Goal: Register for event/course

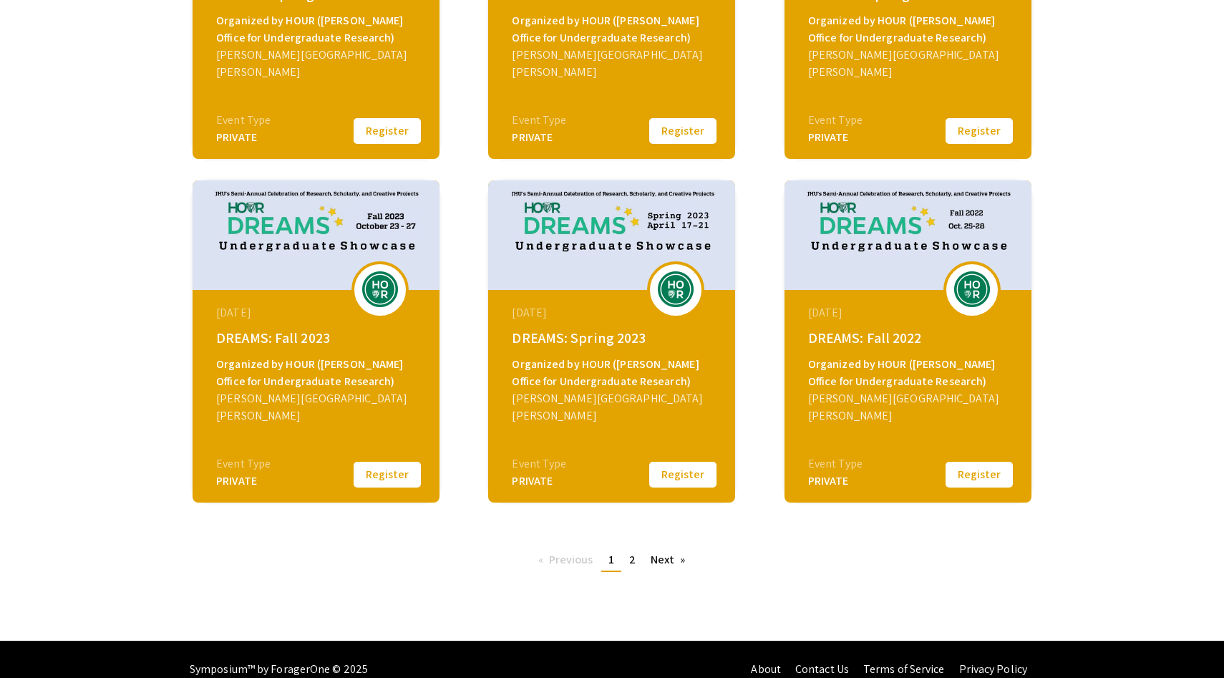
scroll to position [429, 0]
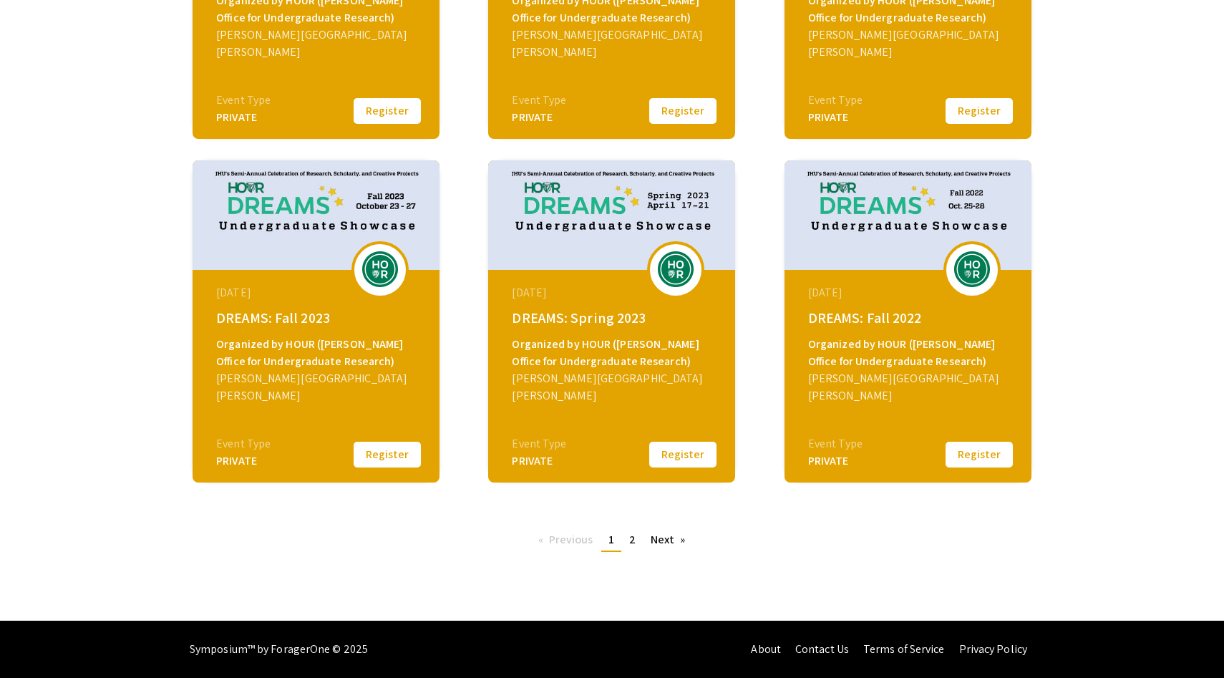
click at [311, 318] on div "DREAMS: Fall 2023" at bounding box center [317, 317] width 203 height 21
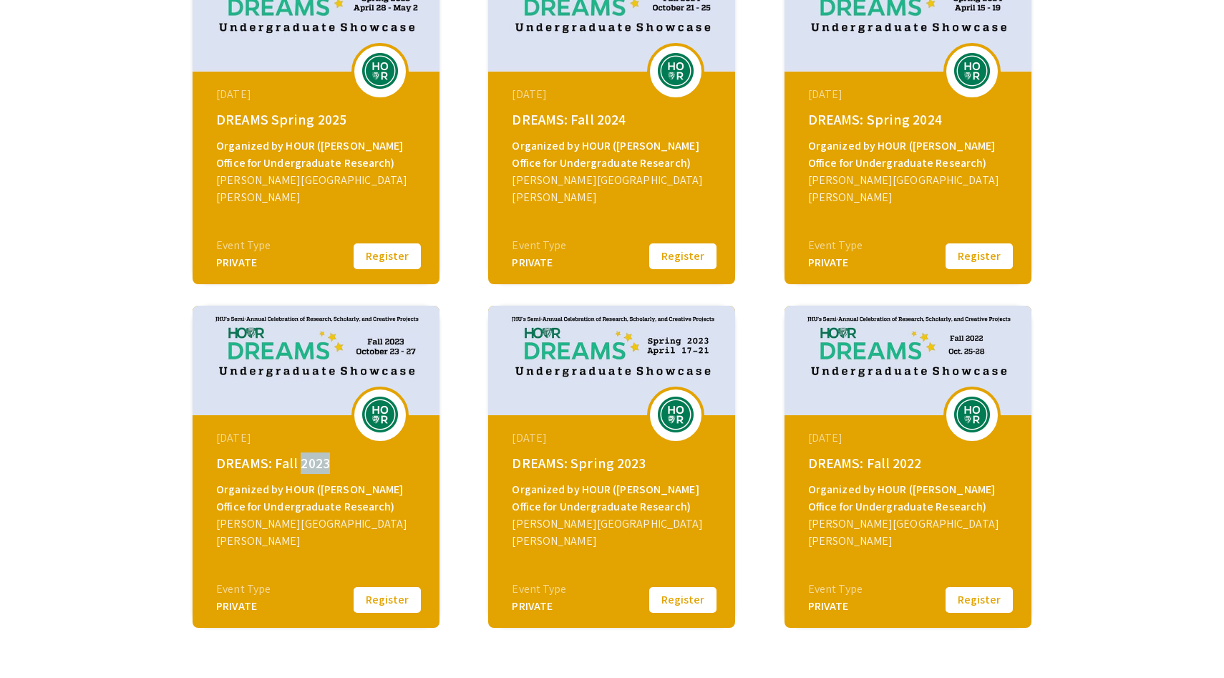
scroll to position [0, 0]
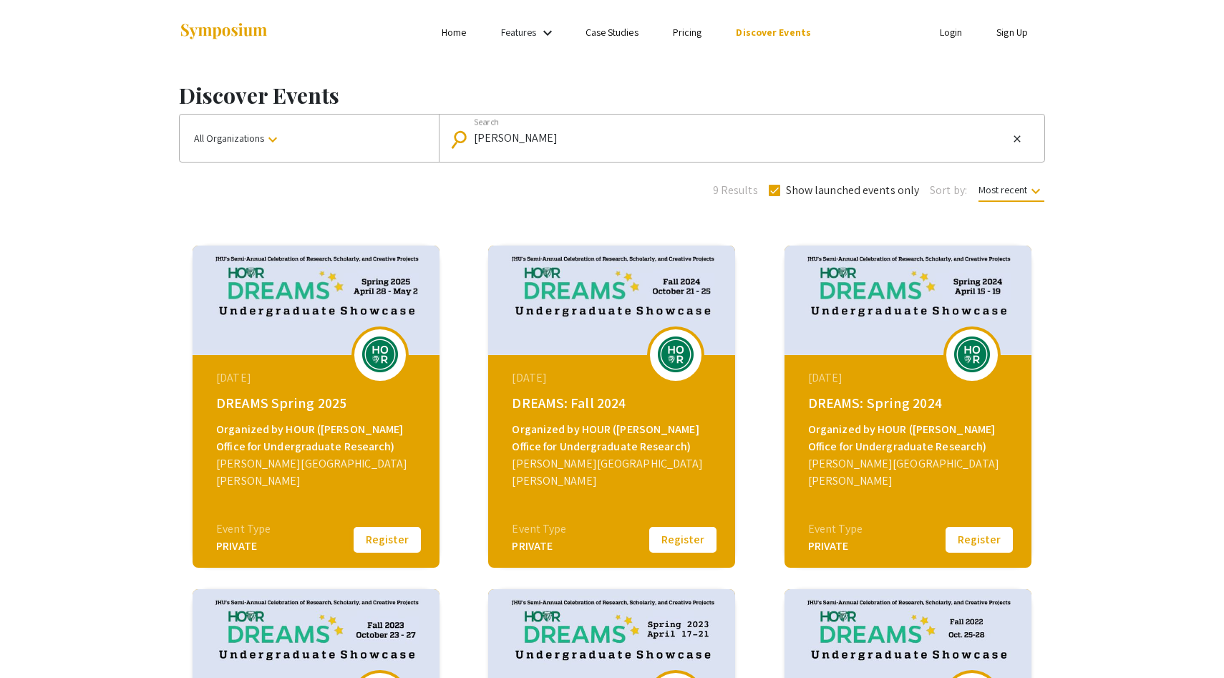
click at [356, 542] on button "Register" at bounding box center [388, 540] width 72 height 30
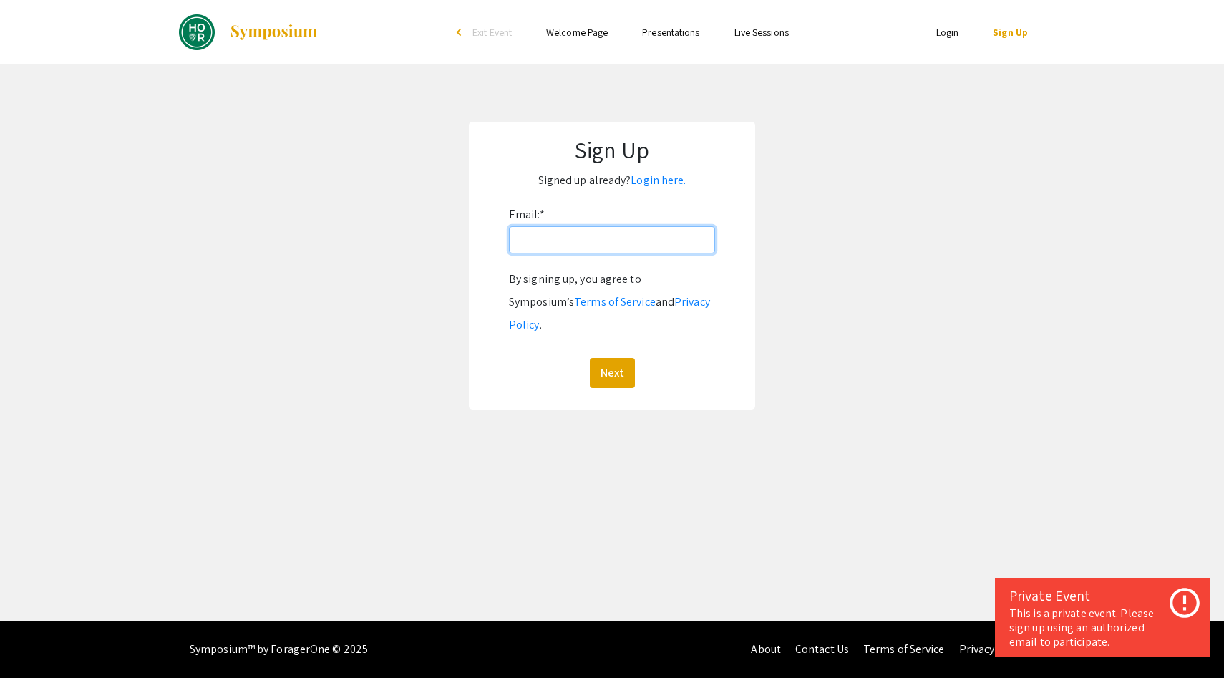
click at [547, 228] on input "Email: *" at bounding box center [612, 239] width 206 height 27
click at [614, 358] on button "Next" at bounding box center [612, 373] width 45 height 30
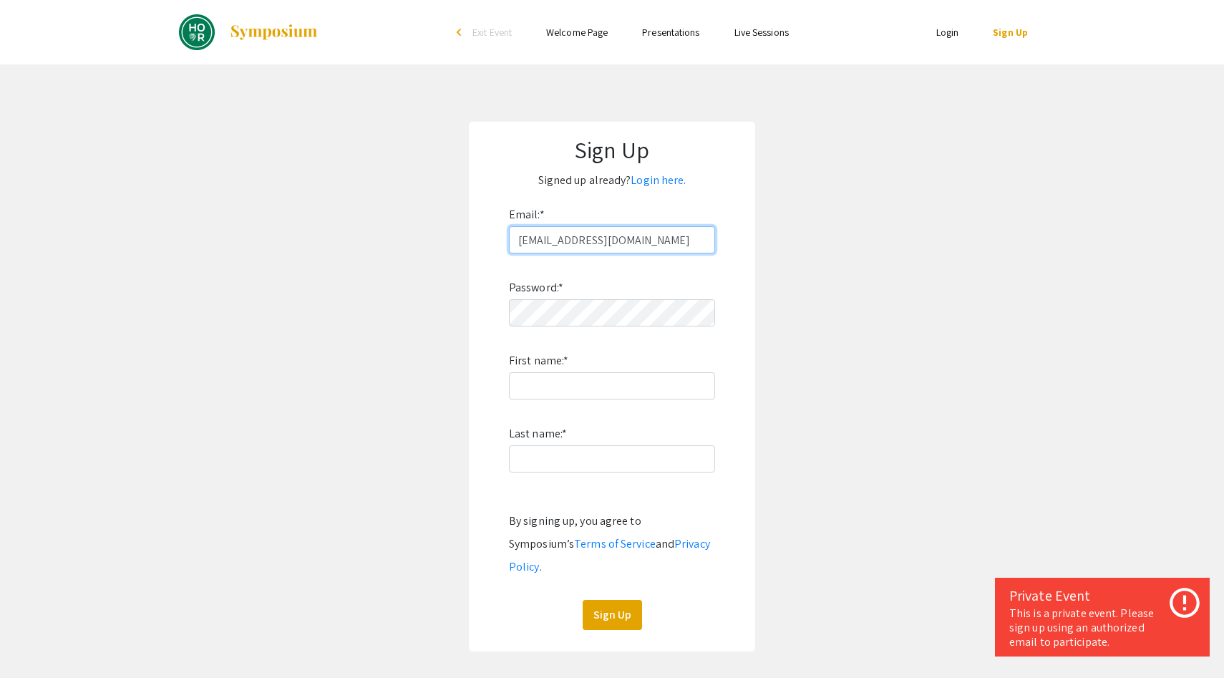
drag, startPoint x: 644, startPoint y: 246, endPoint x: 460, endPoint y: 236, distance: 185.0
click at [460, 237] on app-signup "Sign Up Signed up already? Login here. Email: * jkmathew22@gmail.com Password: …" at bounding box center [612, 387] width 1224 height 530
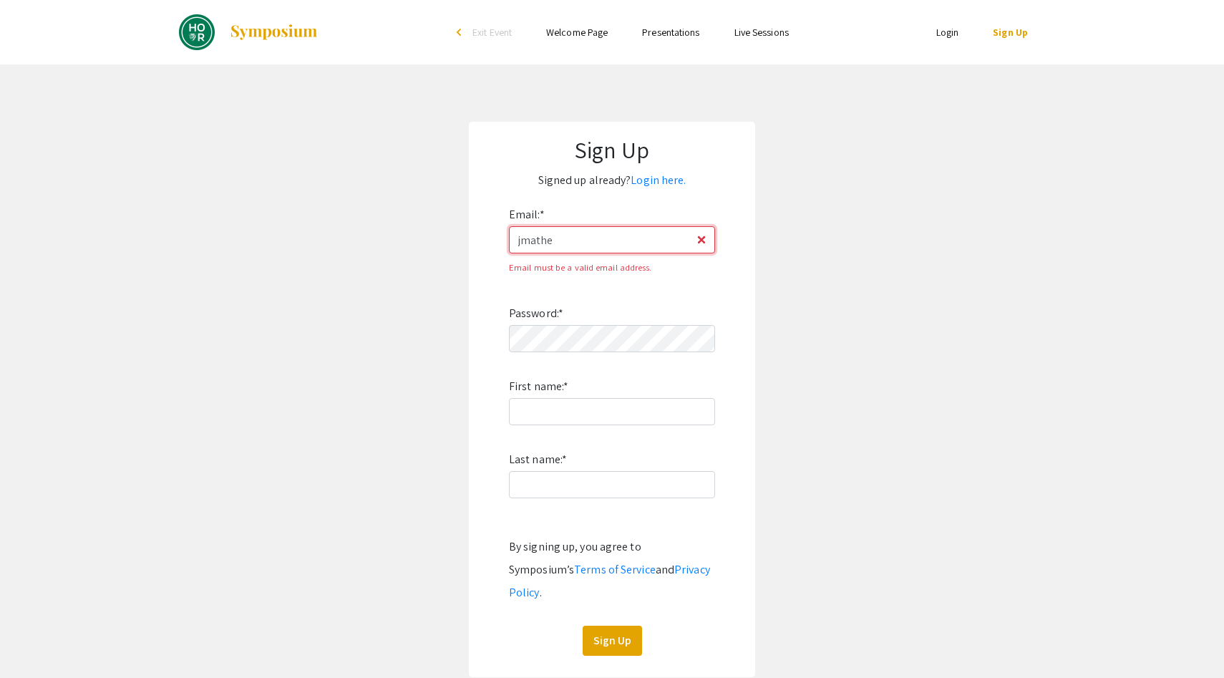
type input "jmathe37@jh.edu"
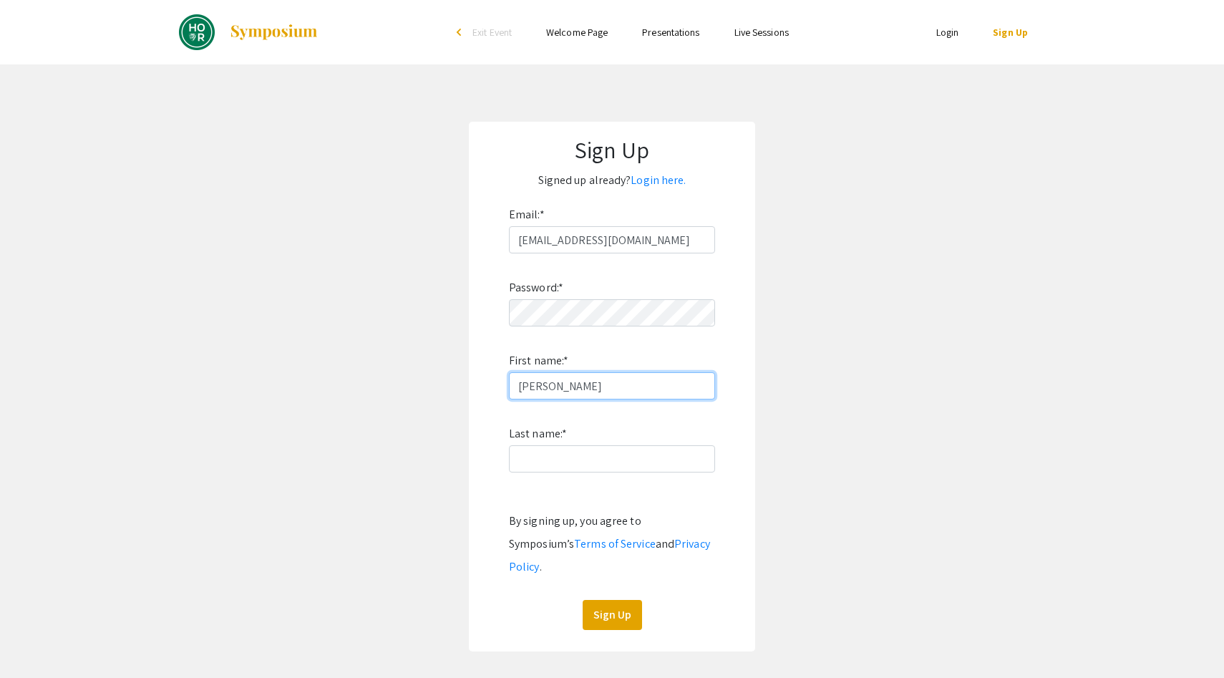
type input "Jeffrey"
type input "Mathew"
click button "Sign Up" at bounding box center [612, 615] width 59 height 30
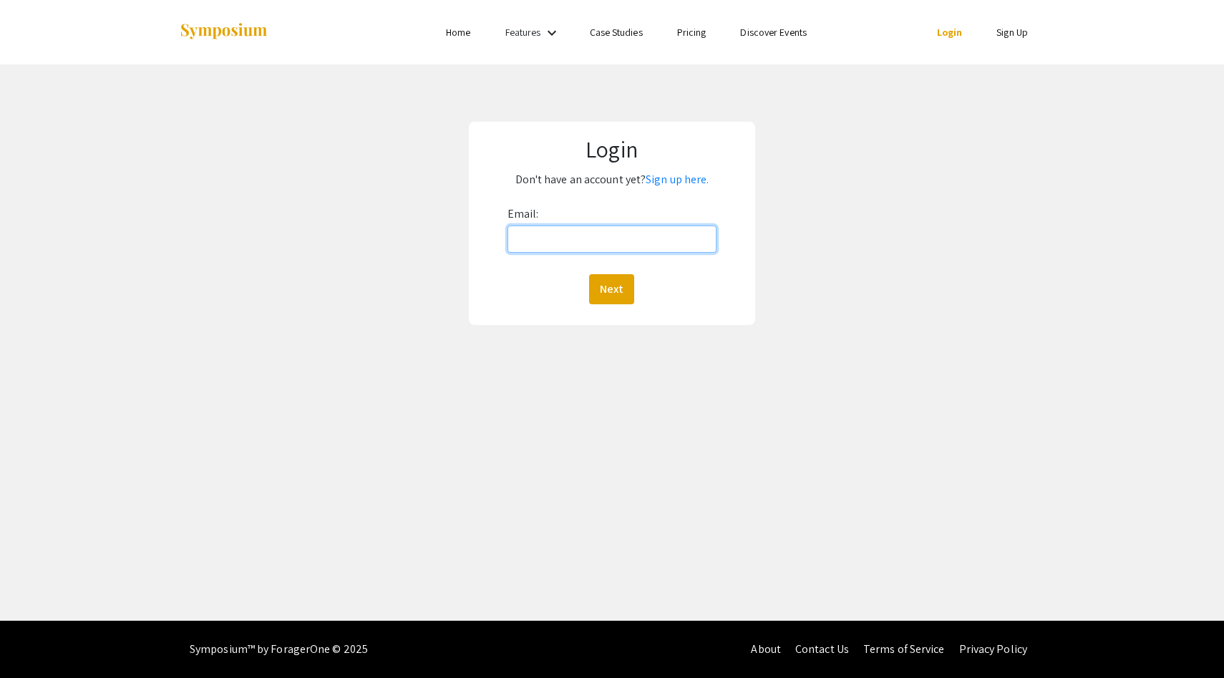
click at [556, 231] on input "Email:" at bounding box center [613, 239] width 210 height 27
drag, startPoint x: 637, startPoint y: 246, endPoint x: 384, endPoint y: 222, distance: 253.2
click at [384, 222] on div "Login Don't have an account yet? Sign up here. Email: jkmathew22@gmail.com Next" at bounding box center [612, 223] width 1246 height 318
type input "jmathe37@jh.edu"
click at [589, 274] on button "Next" at bounding box center [611, 289] width 45 height 30
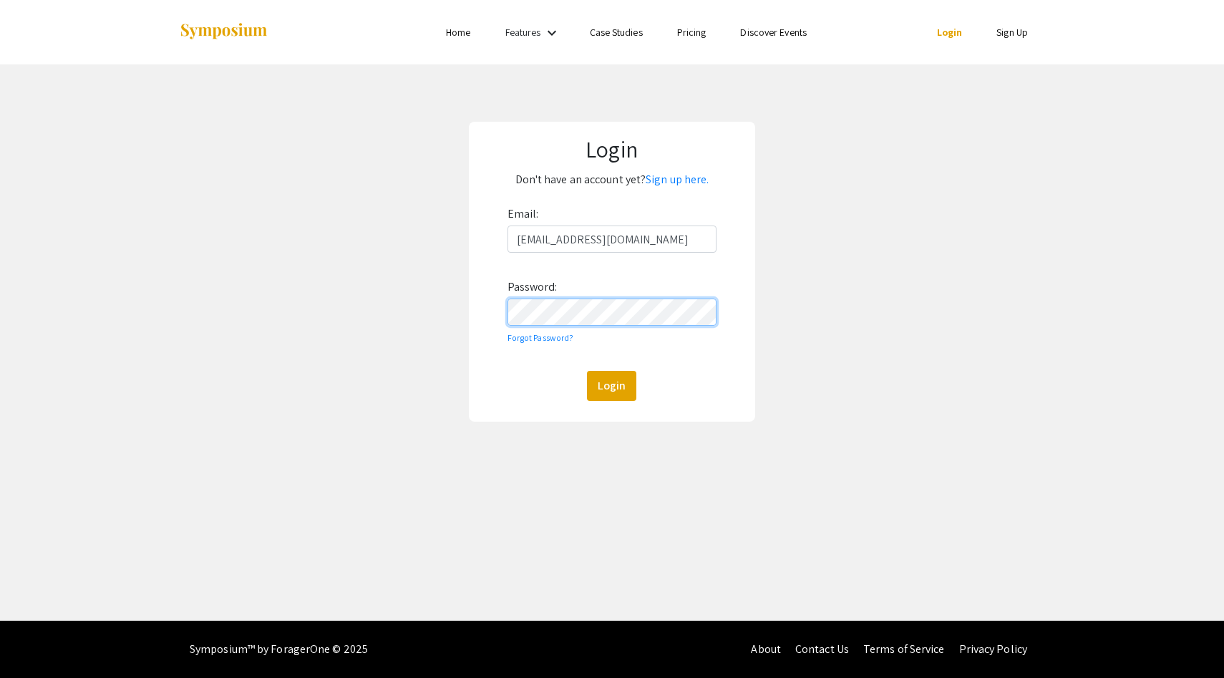
click at [587, 371] on button "Login" at bounding box center [611, 386] width 49 height 30
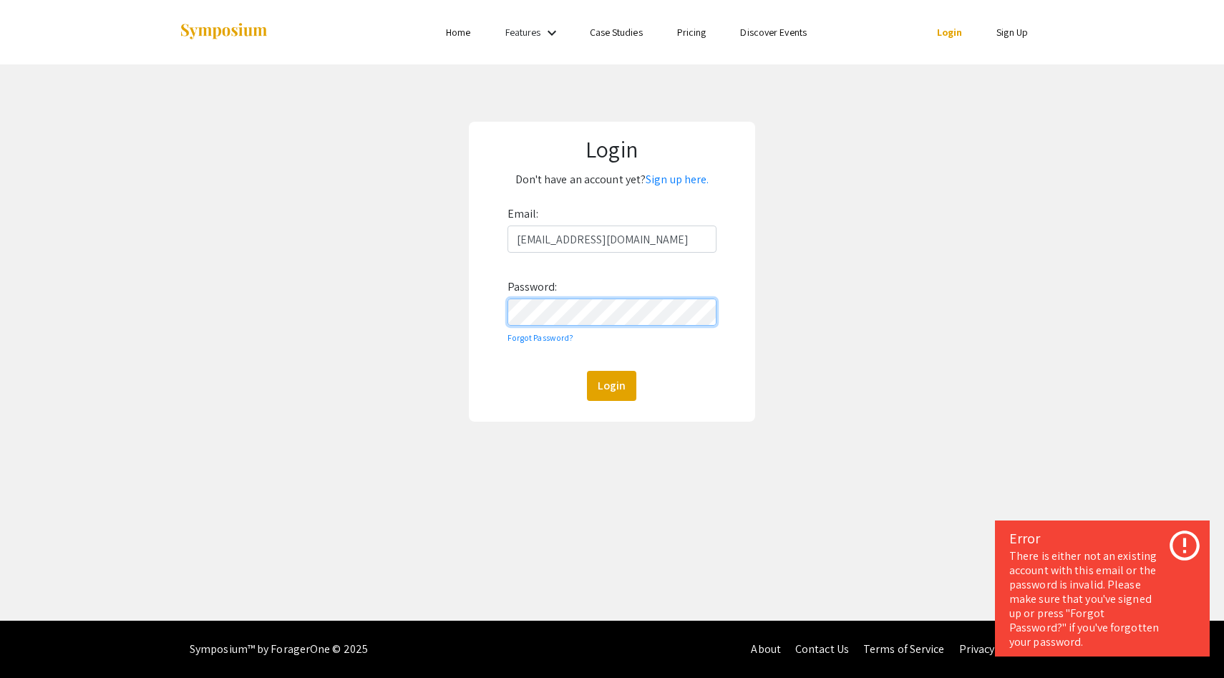
click at [381, 309] on div "Login Don't have an account yet? Sign up here. Email: jmathe37@jh.edu Password:…" at bounding box center [612, 271] width 1246 height 415
click at [587, 371] on button "Login" at bounding box center [611, 386] width 49 height 30
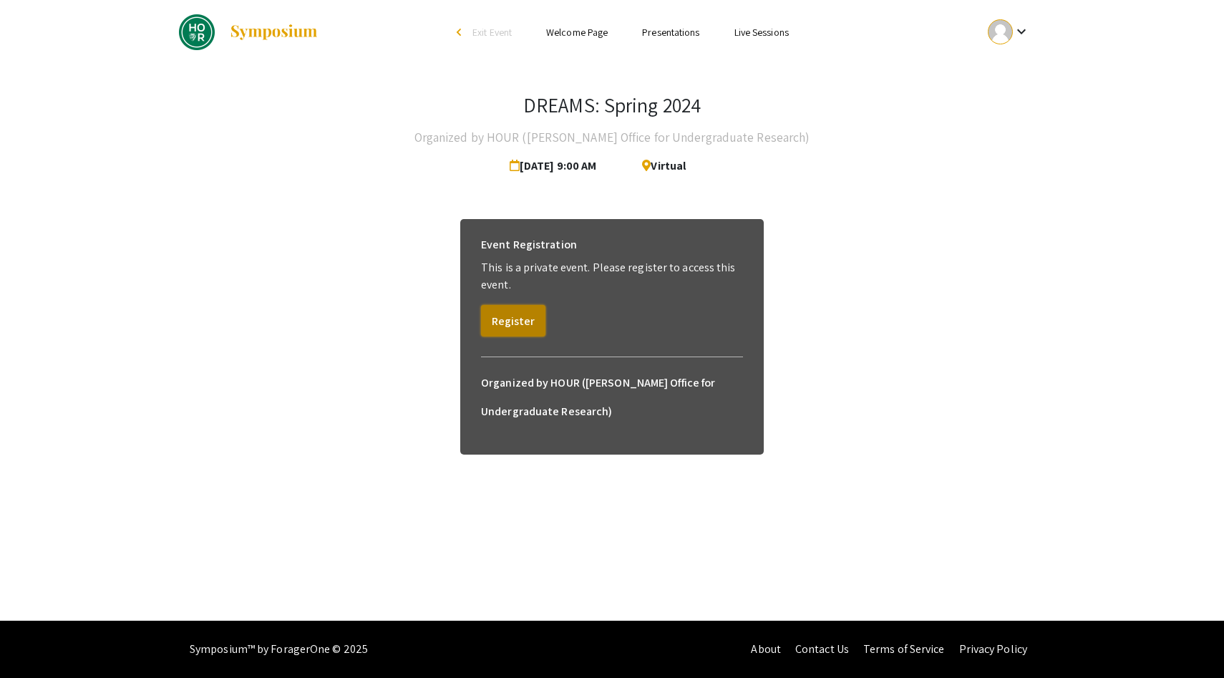
click at [524, 324] on button "Register" at bounding box center [513, 321] width 64 height 32
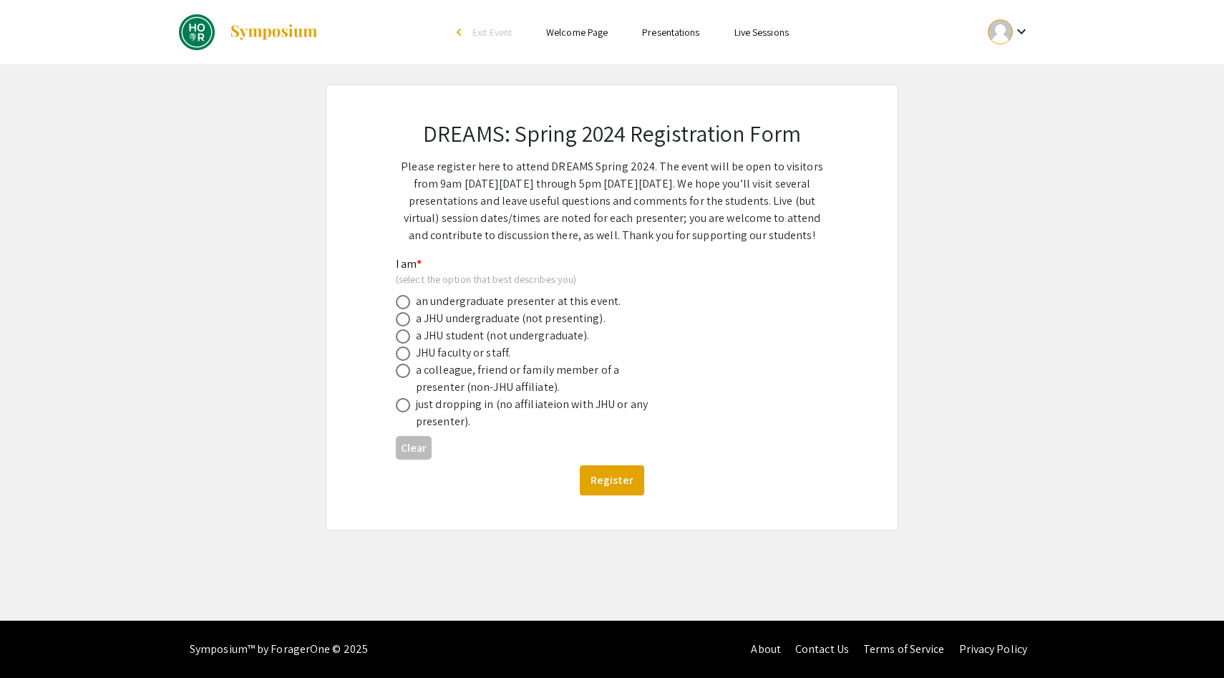
click at [548, 302] on div "an undergraduate presenter at this event." at bounding box center [518, 301] width 205 height 17
click at [407, 304] on span at bounding box center [403, 302] width 14 height 14
click at [407, 304] on input "radio" at bounding box center [403, 302] width 14 height 14
radio input "true"
click at [608, 477] on button "Register" at bounding box center [612, 480] width 64 height 30
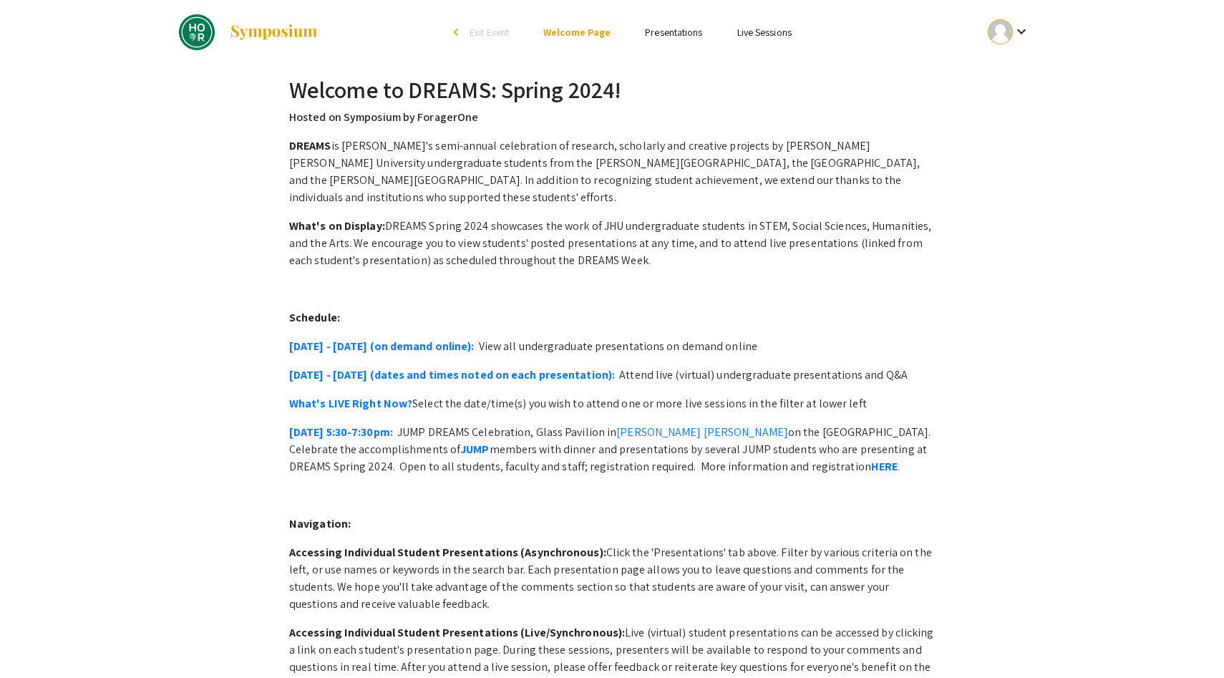
click at [493, 29] on span "Exit Event" at bounding box center [489, 32] width 39 height 13
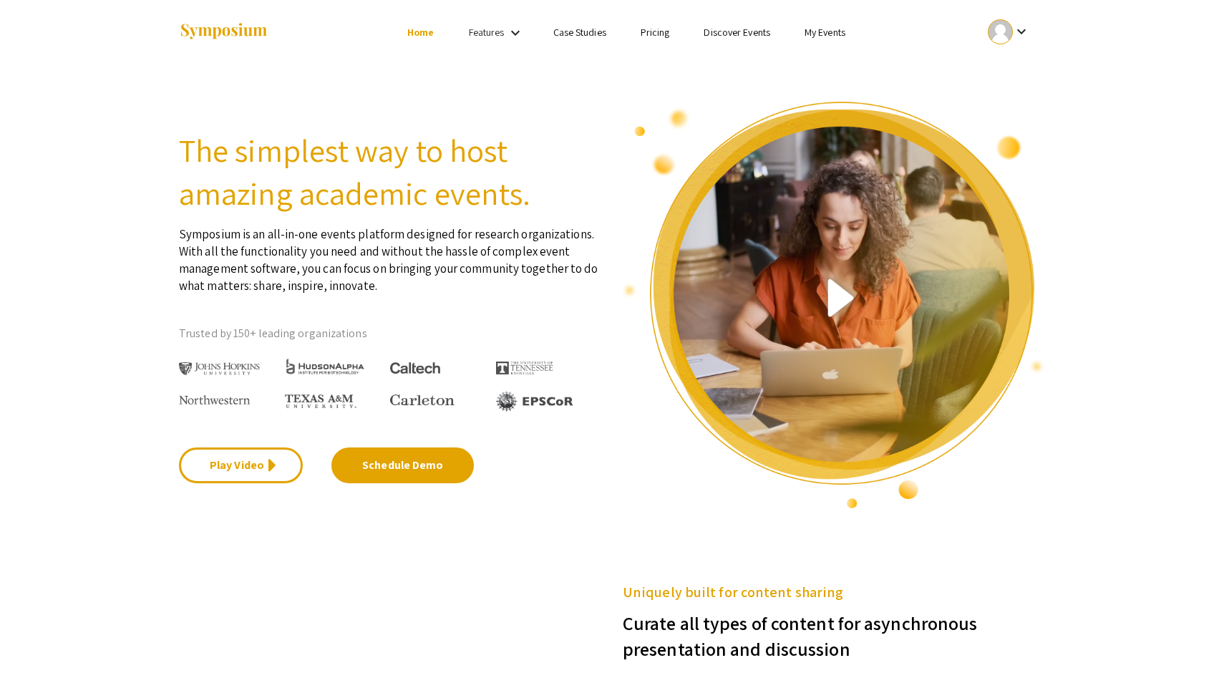
click at [557, 36] on link "Case Studies" at bounding box center [579, 32] width 53 height 13
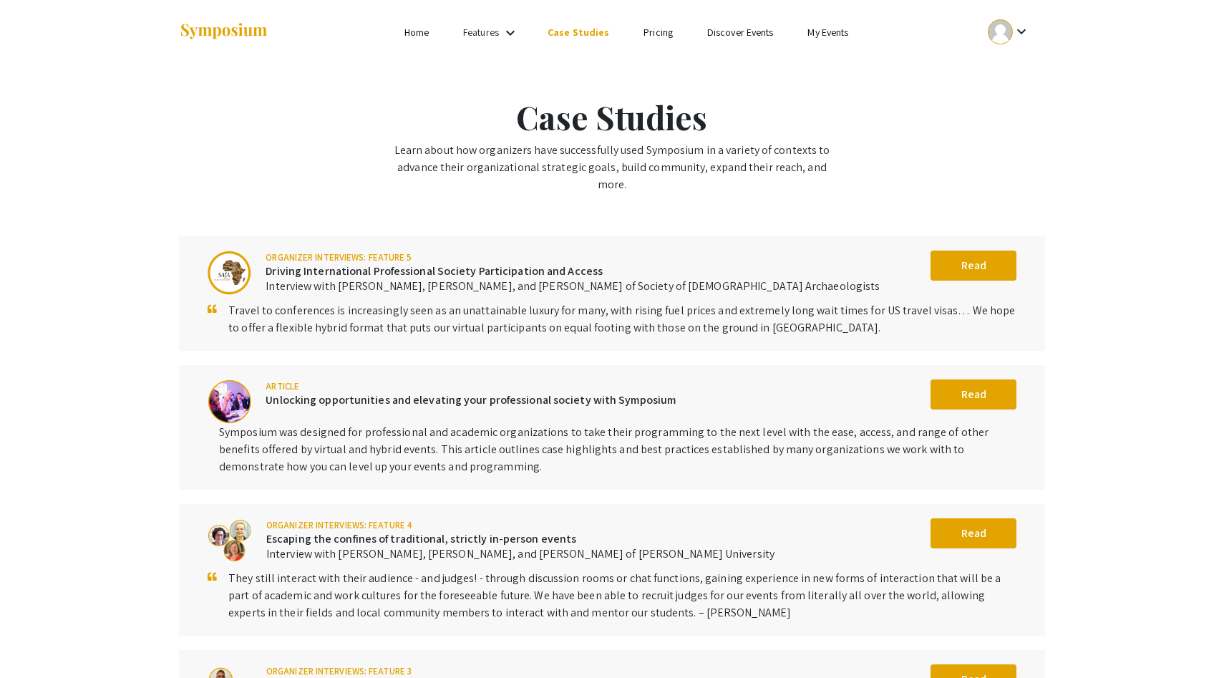
click at [499, 34] on link "Features" at bounding box center [481, 32] width 36 height 13
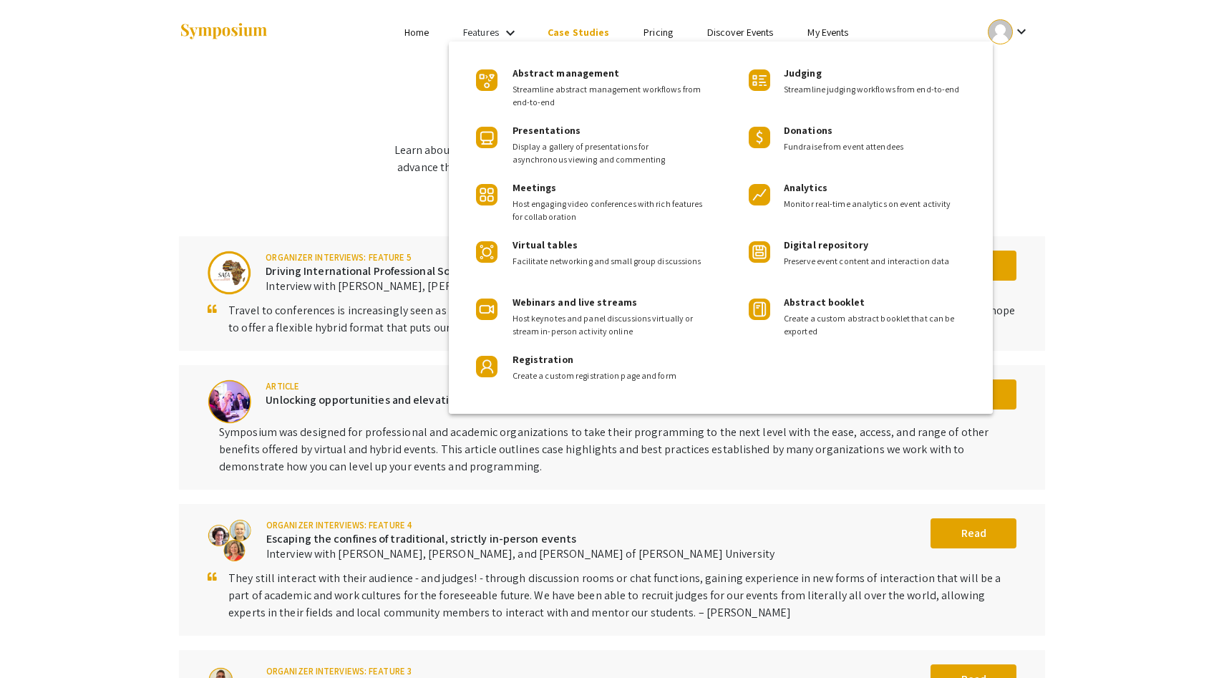
click at [434, 39] on div at bounding box center [612, 339] width 1224 height 678
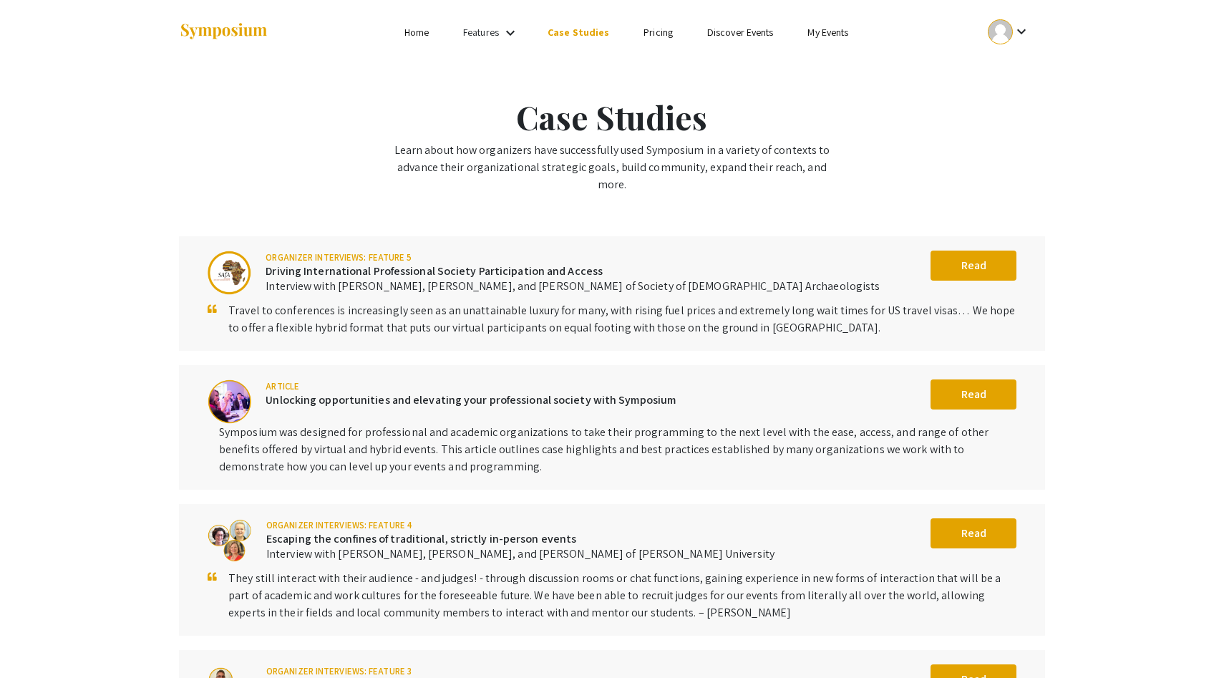
click at [417, 19] on div at bounding box center [322, 32] width 286 height 64
click at [429, 37] on link "Home" at bounding box center [417, 32] width 24 height 13
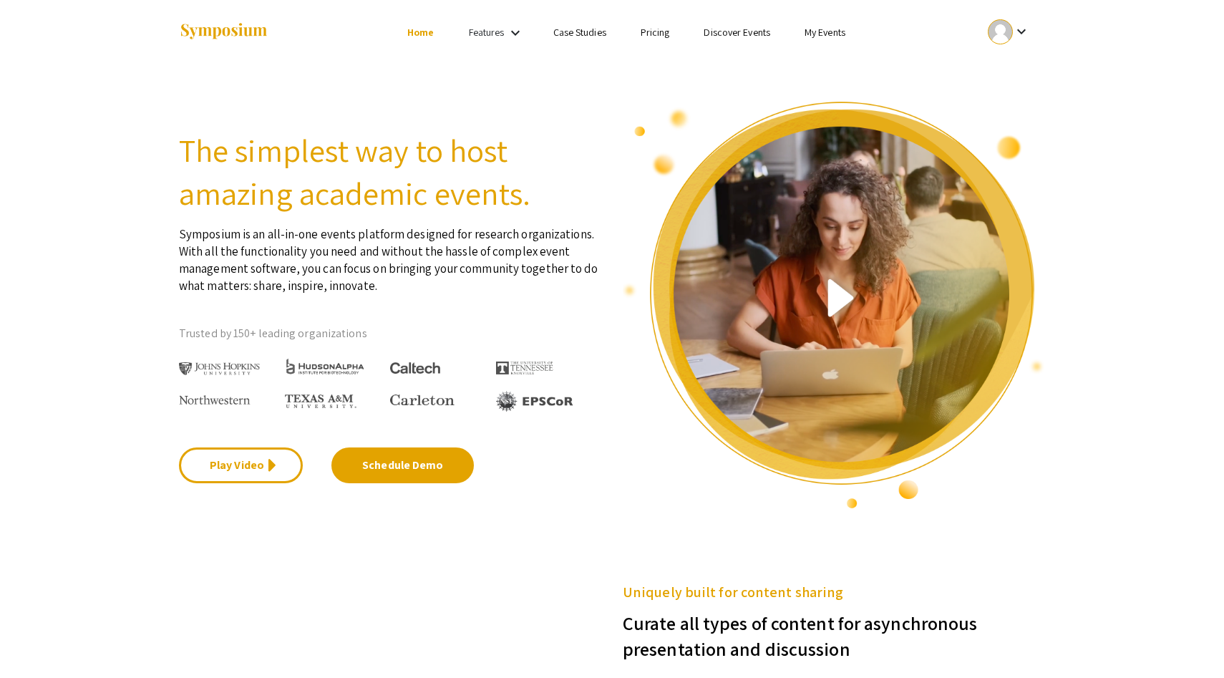
click at [489, 33] on link "Features" at bounding box center [487, 32] width 36 height 13
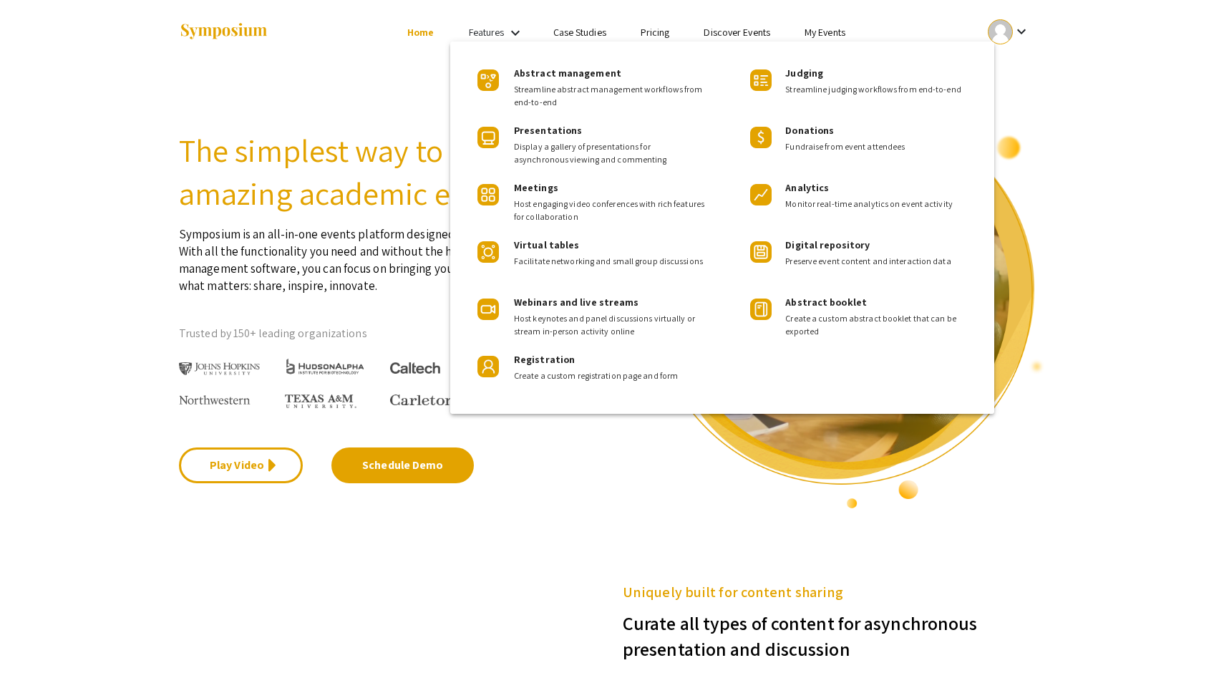
click at [367, 155] on div at bounding box center [612, 339] width 1224 height 678
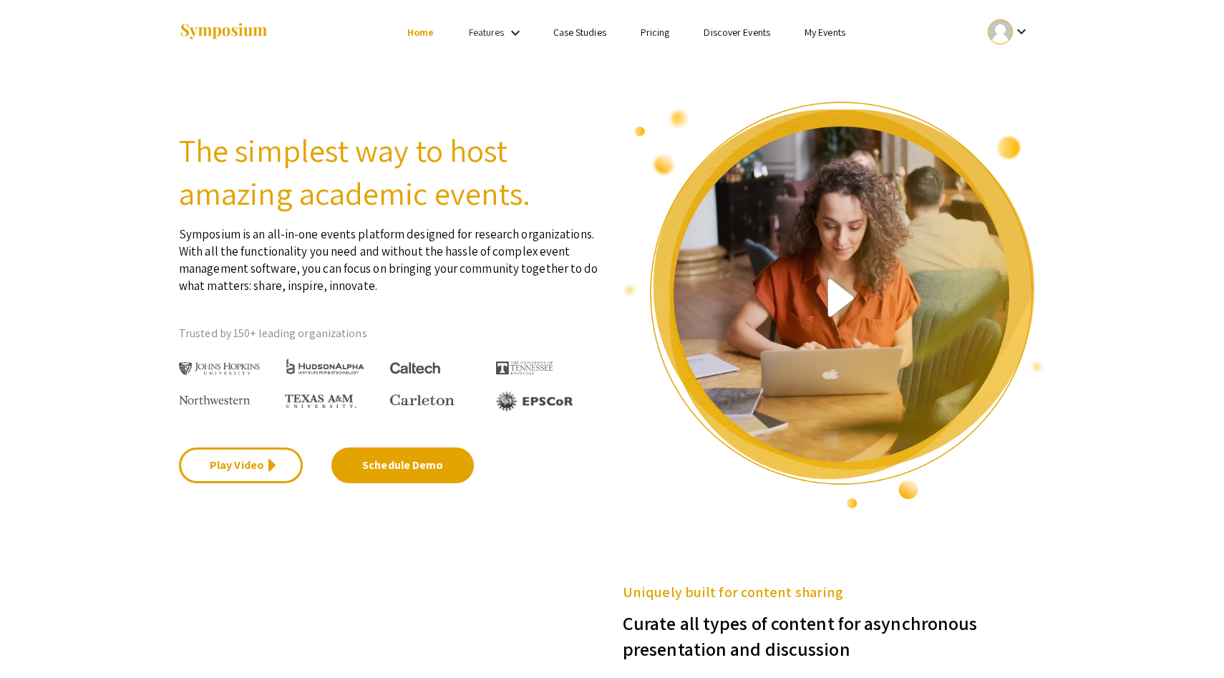
click at [207, 372] on img at bounding box center [219, 369] width 81 height 14
click at [828, 32] on link "My Events" at bounding box center [825, 32] width 41 height 13
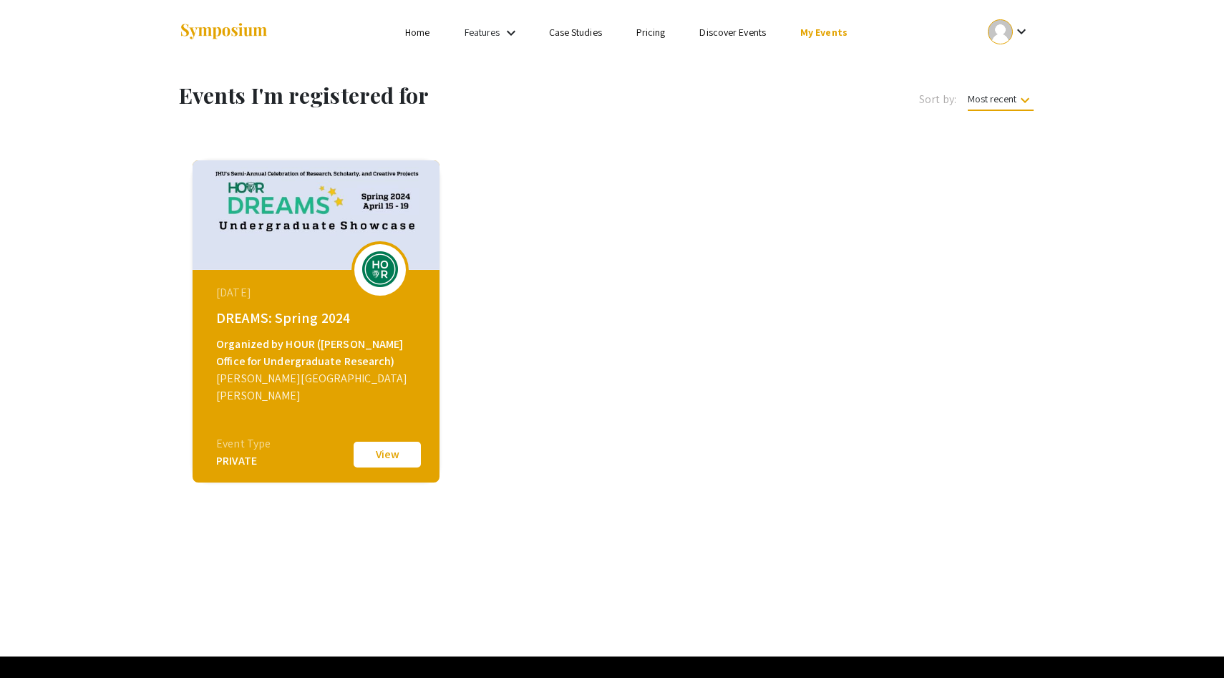
click at [990, 101] on span "Most recent keyboard_arrow_down" at bounding box center [1001, 101] width 66 height 19
click at [749, 38] on div at bounding box center [612, 339] width 1224 height 678
click at [740, 32] on link "Discover Events" at bounding box center [733, 32] width 67 height 13
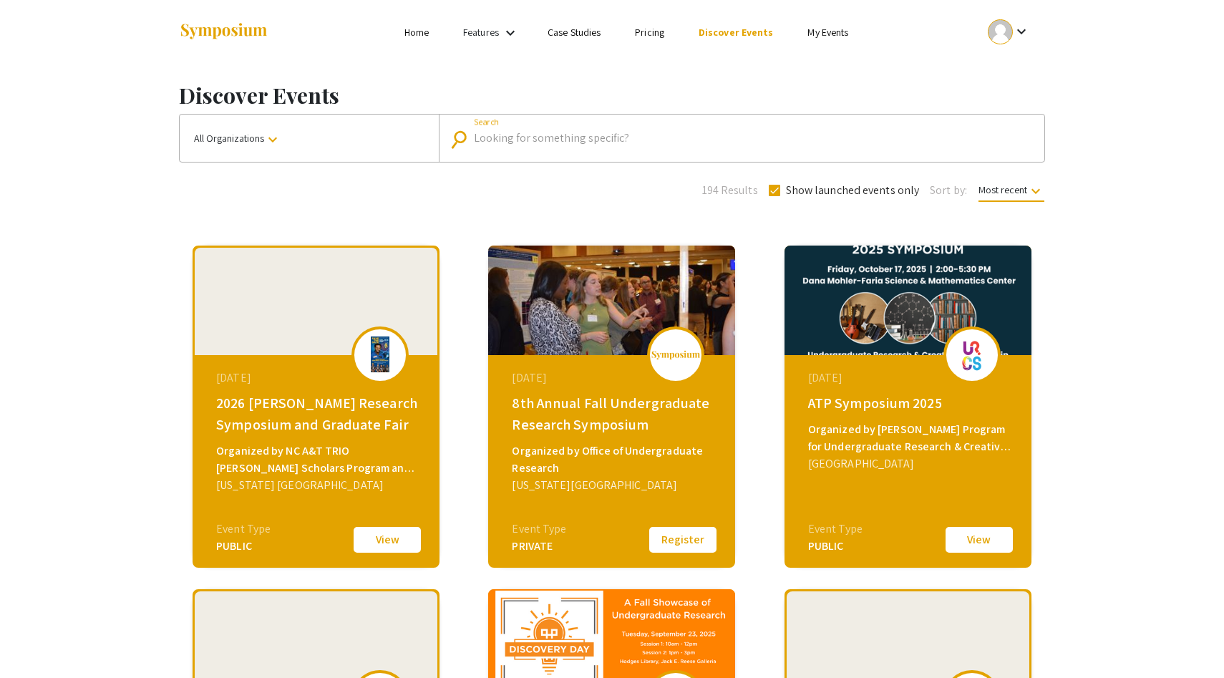
click at [557, 137] on input "Search" at bounding box center [749, 138] width 551 height 13
type input "E"
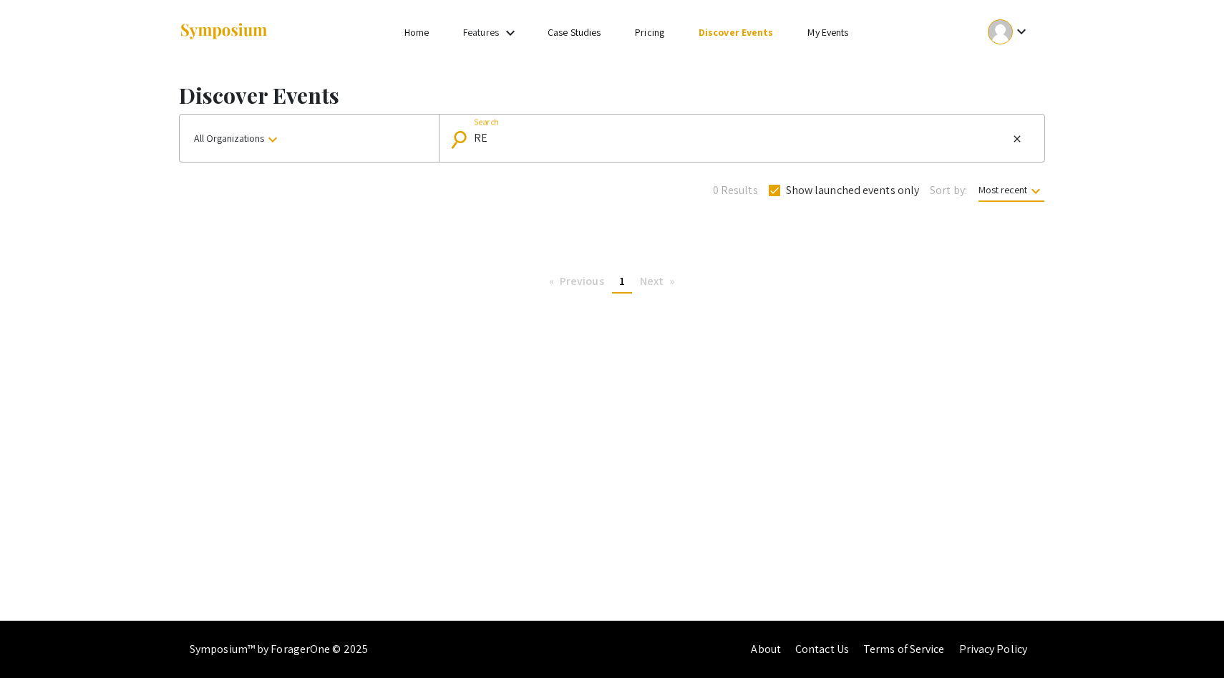
type input "R"
type input "j"
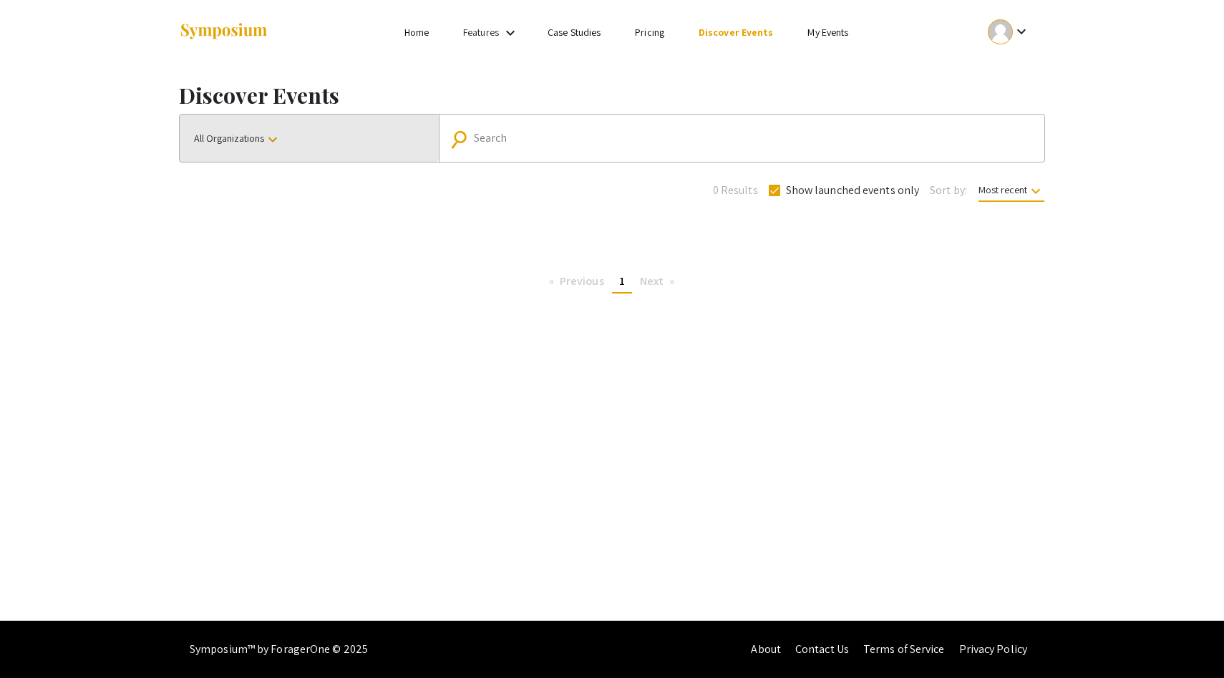
click at [290, 143] on button "All Organizations keyboard_arrow_down" at bounding box center [309, 138] width 259 height 47
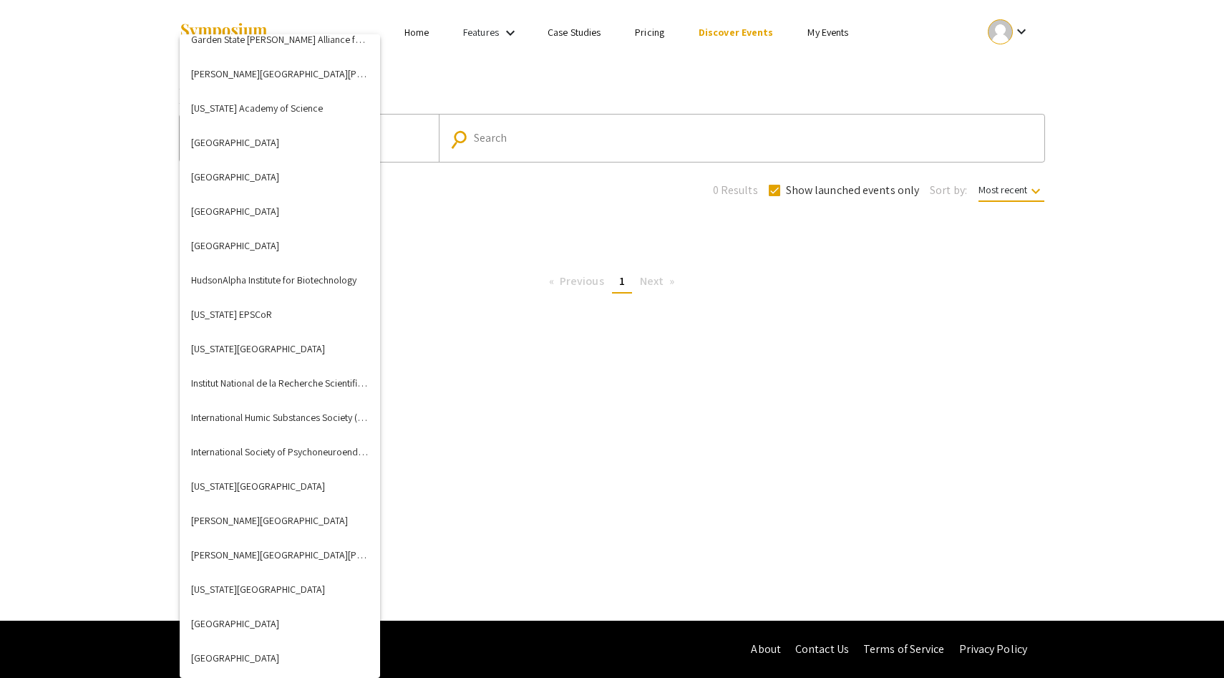
scroll to position [1809, 0]
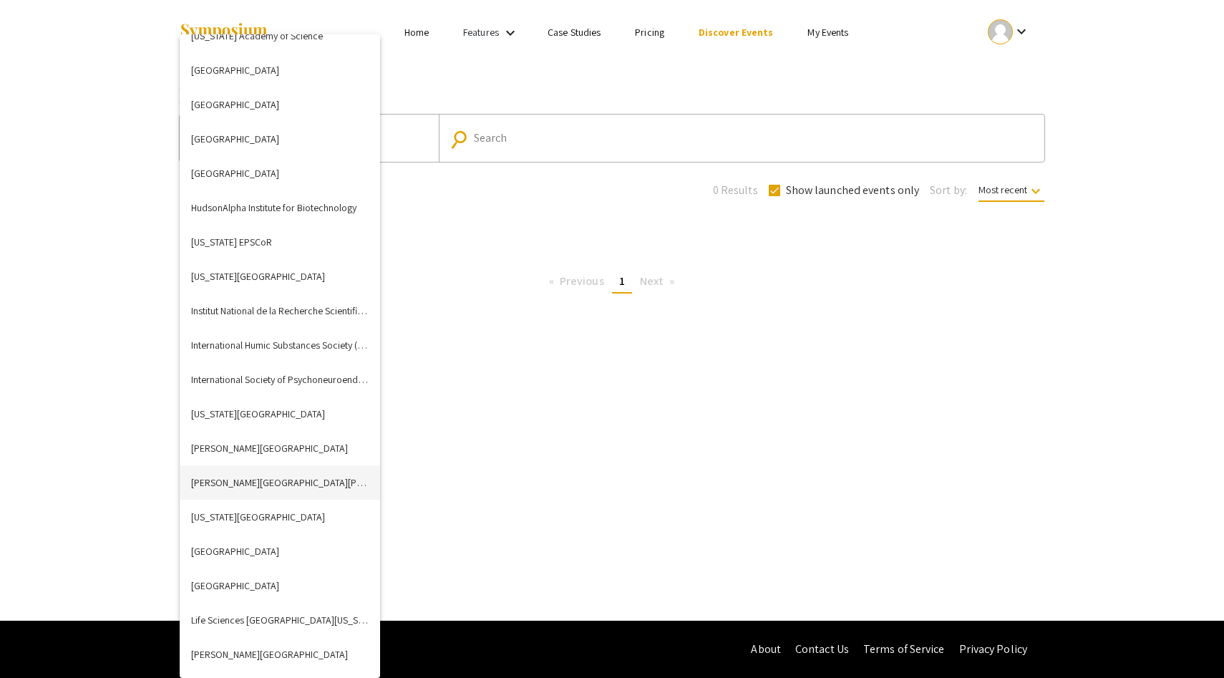
click at [272, 473] on button "Johns Hopkins University" at bounding box center [280, 482] width 200 height 34
checkbox input "false"
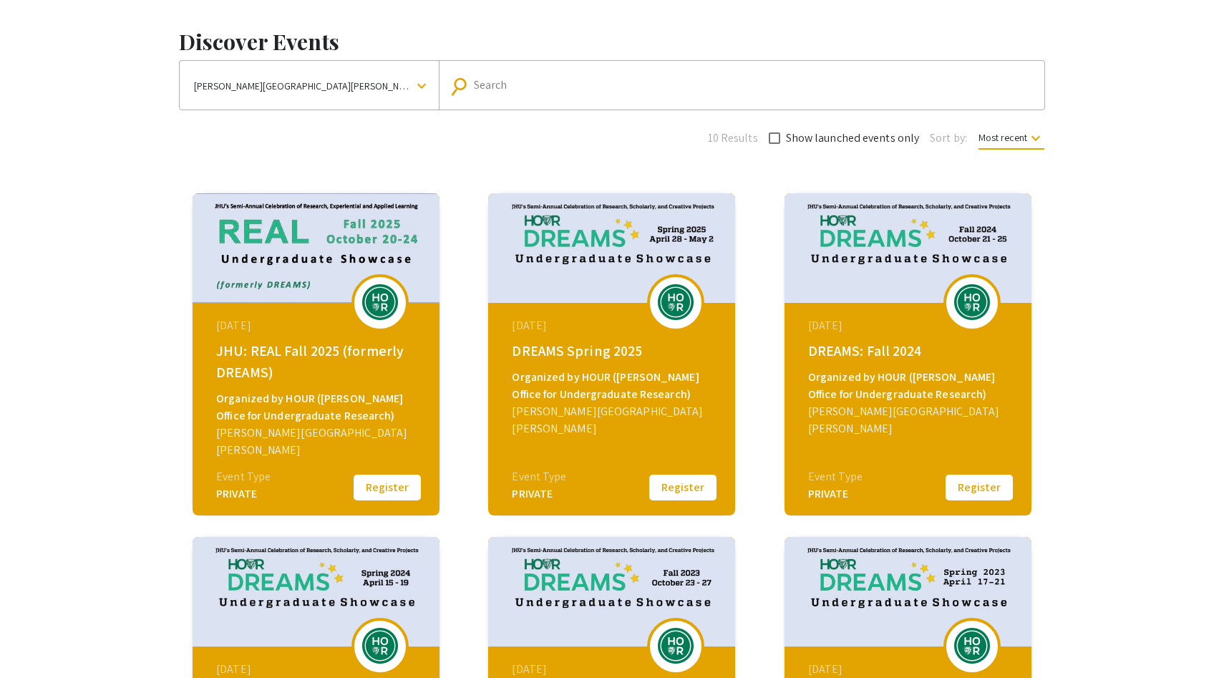
scroll to position [87, 0]
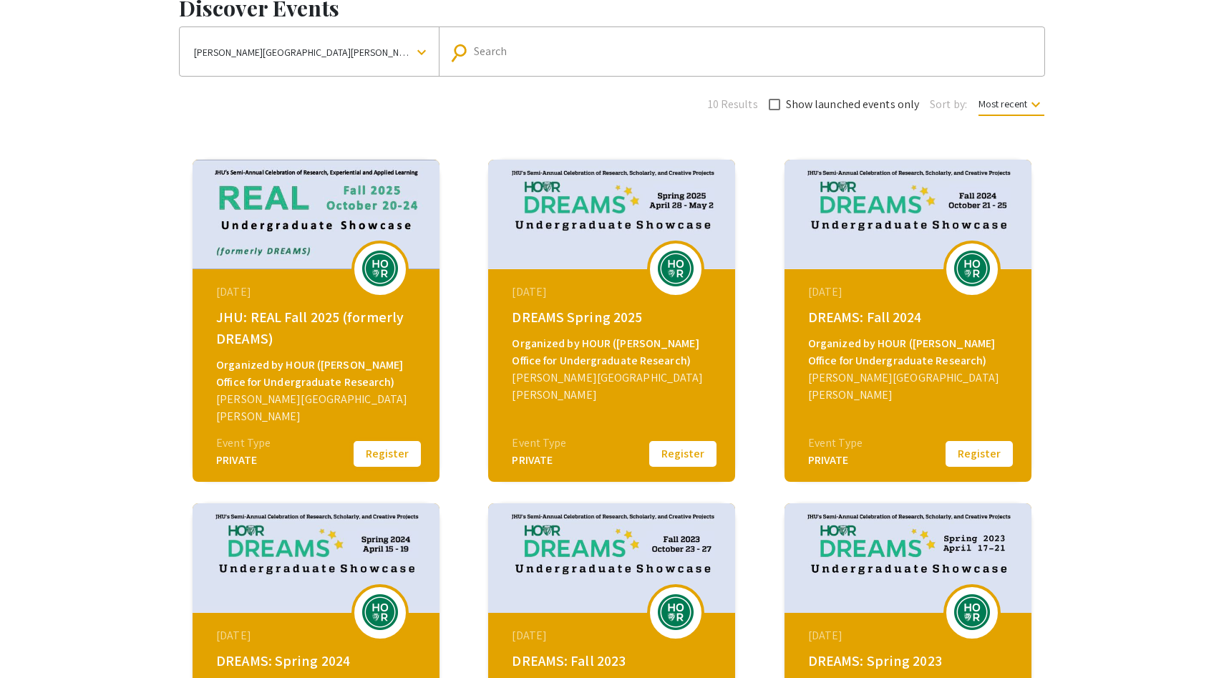
click at [388, 453] on button "Register" at bounding box center [388, 454] width 72 height 30
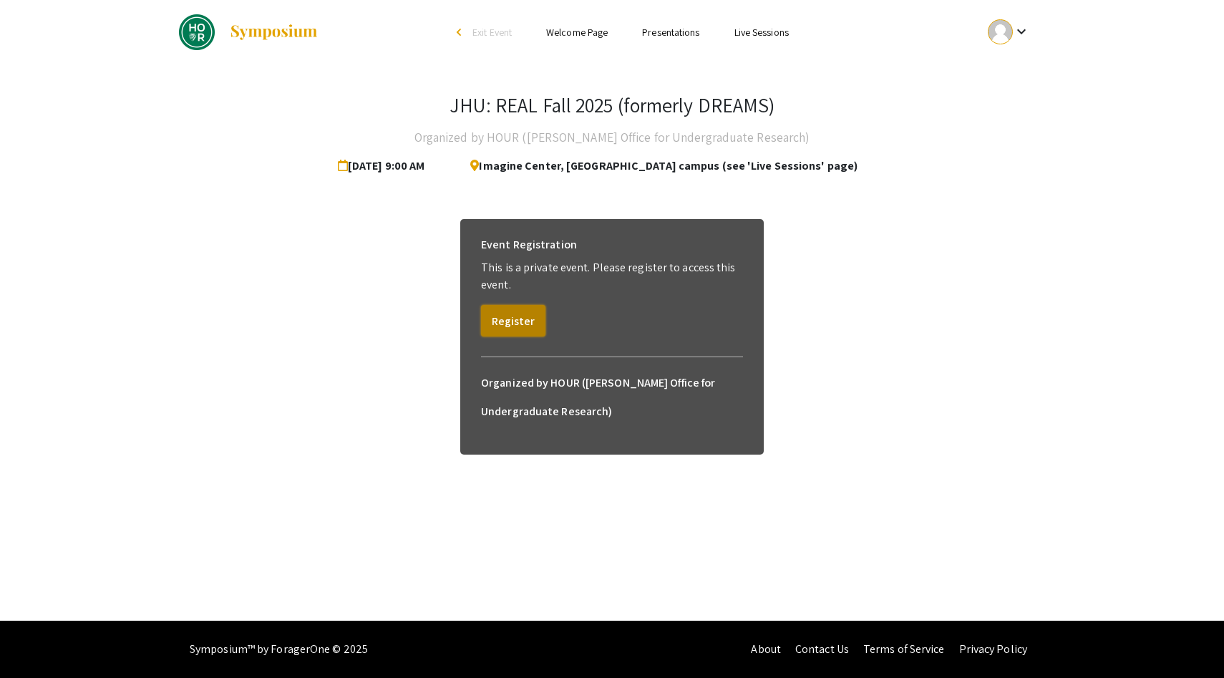
click at [523, 310] on button "Register" at bounding box center [513, 321] width 64 height 32
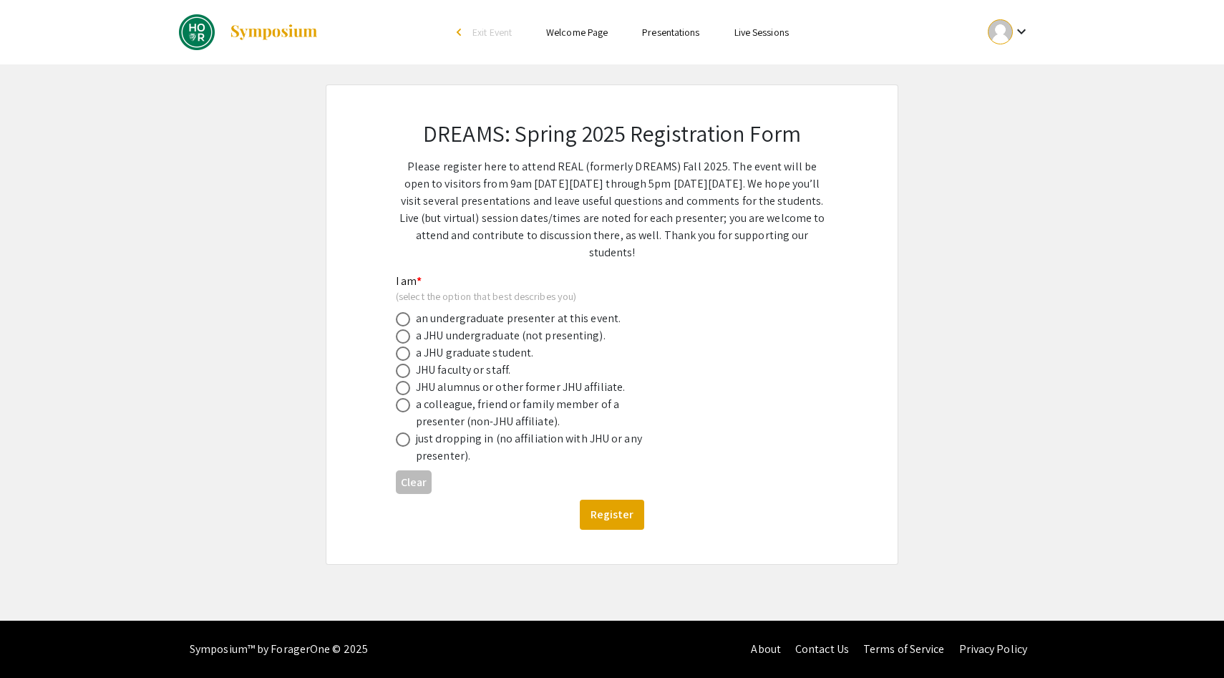
click at [406, 334] on span at bounding box center [403, 336] width 14 height 14
click at [406, 334] on input "radio" at bounding box center [403, 336] width 14 height 14
radio input "true"
click at [405, 320] on span at bounding box center [403, 319] width 14 height 14
click at [405, 320] on input "radio" at bounding box center [403, 319] width 14 height 14
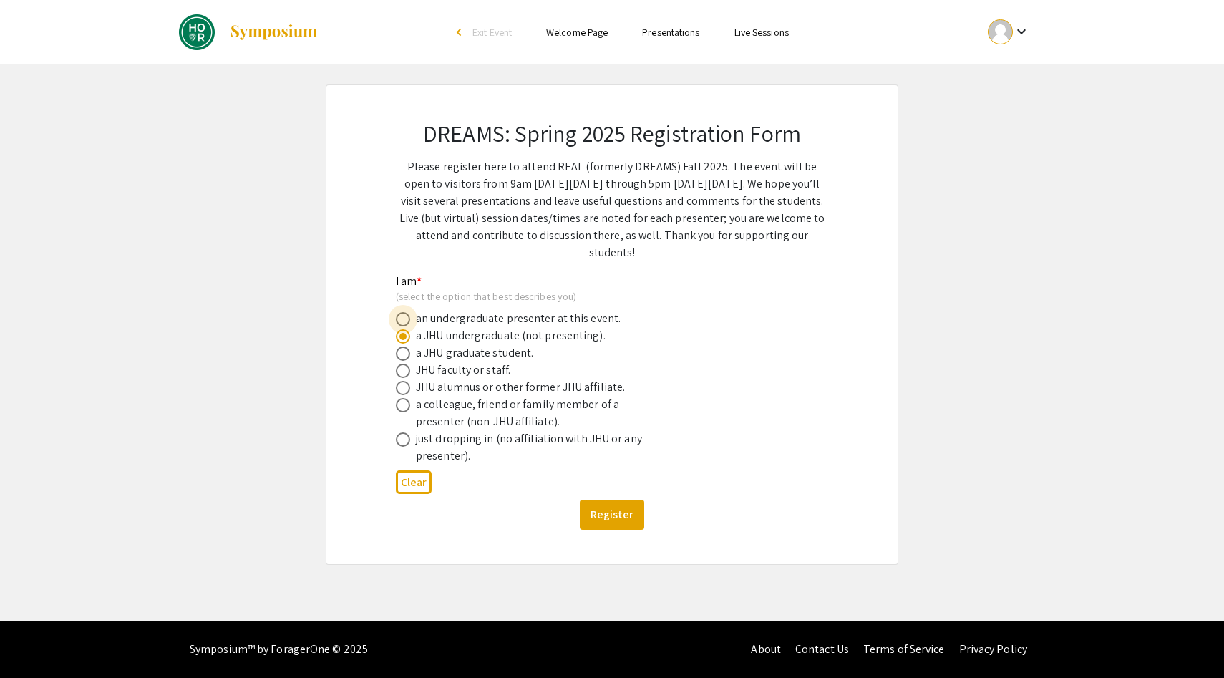
radio input "true"
click at [621, 526] on button "Register" at bounding box center [612, 515] width 64 height 30
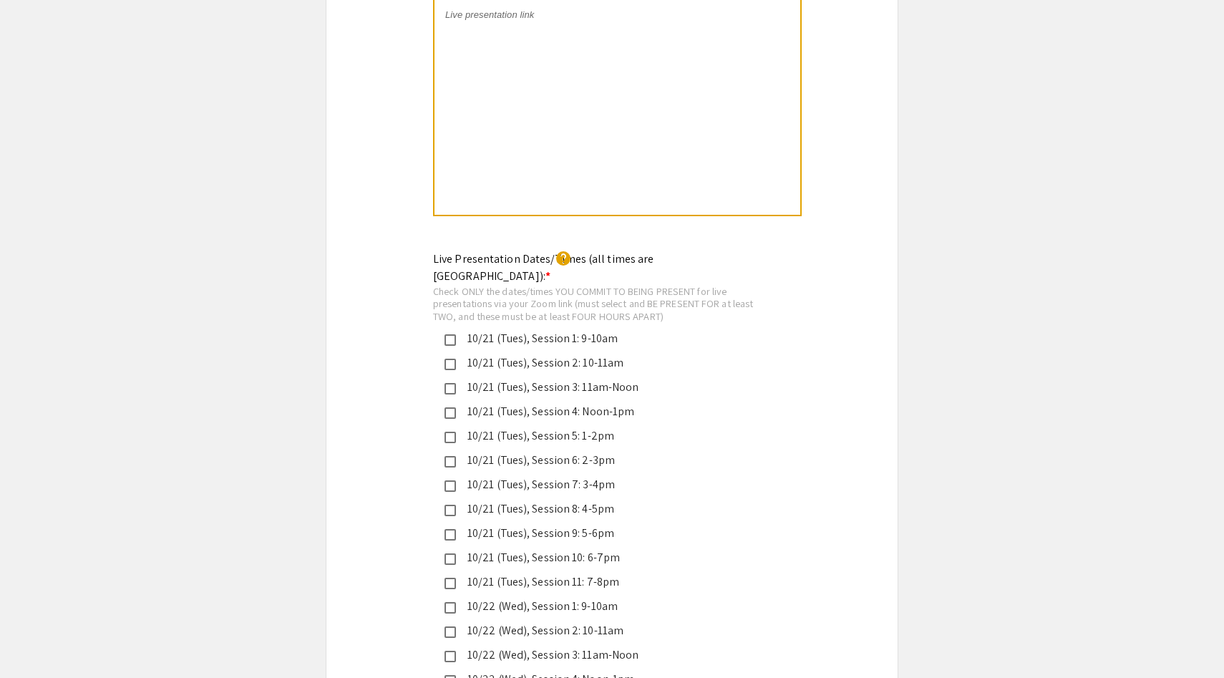
scroll to position [2967, 0]
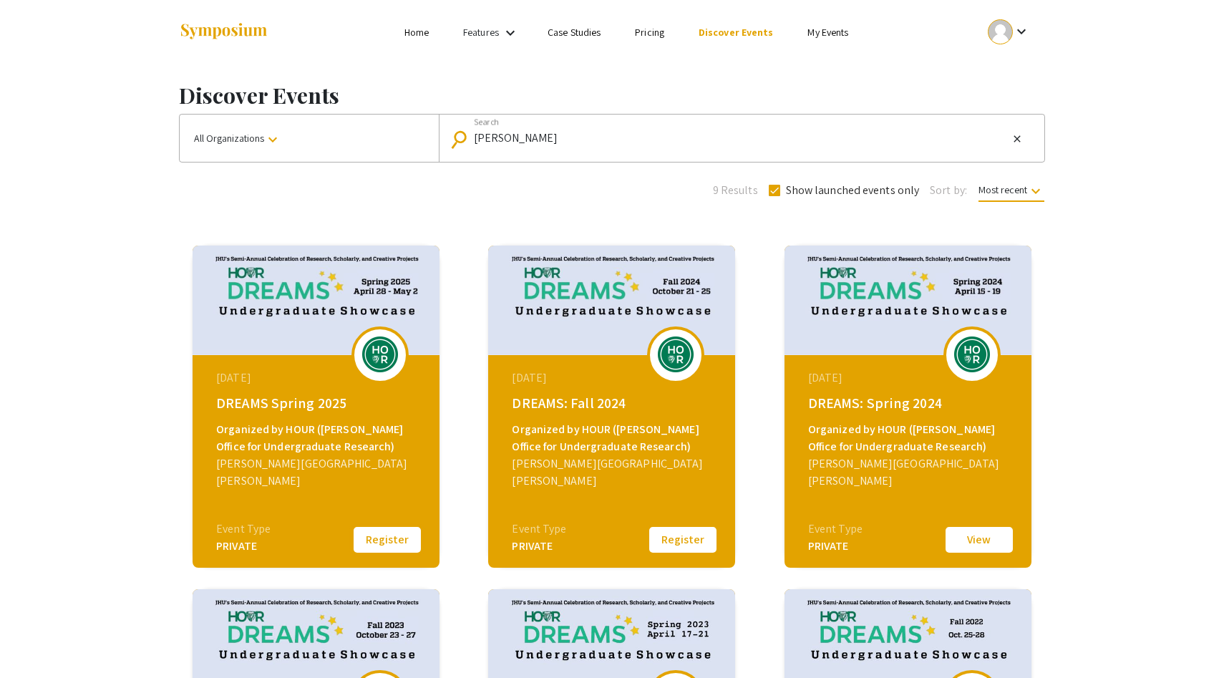
click at [390, 542] on button "Register" at bounding box center [388, 540] width 72 height 30
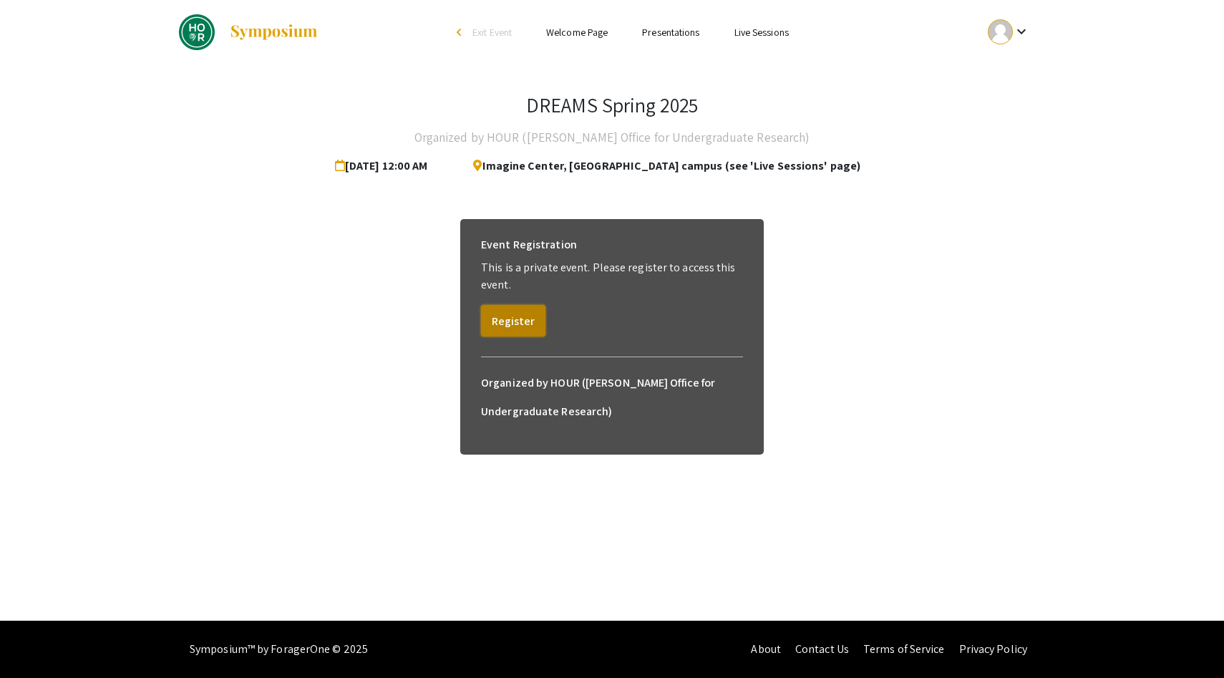
click at [511, 326] on button "Register" at bounding box center [513, 321] width 64 height 32
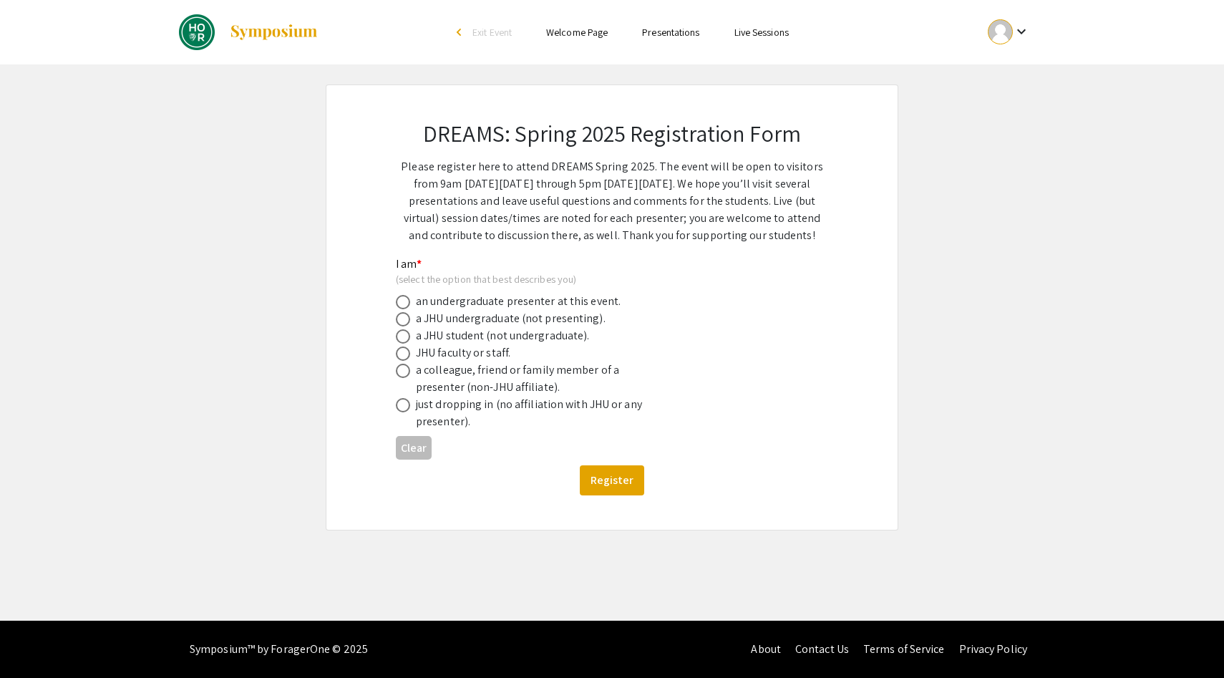
click at [475, 319] on div "a JHU undergraduate (not presenting)." at bounding box center [511, 318] width 190 height 17
click at [402, 322] on span at bounding box center [403, 319] width 14 height 14
click at [402, 322] on input "radio" at bounding box center [403, 319] width 14 height 14
radio input "true"
click at [614, 480] on button "Register" at bounding box center [612, 480] width 64 height 30
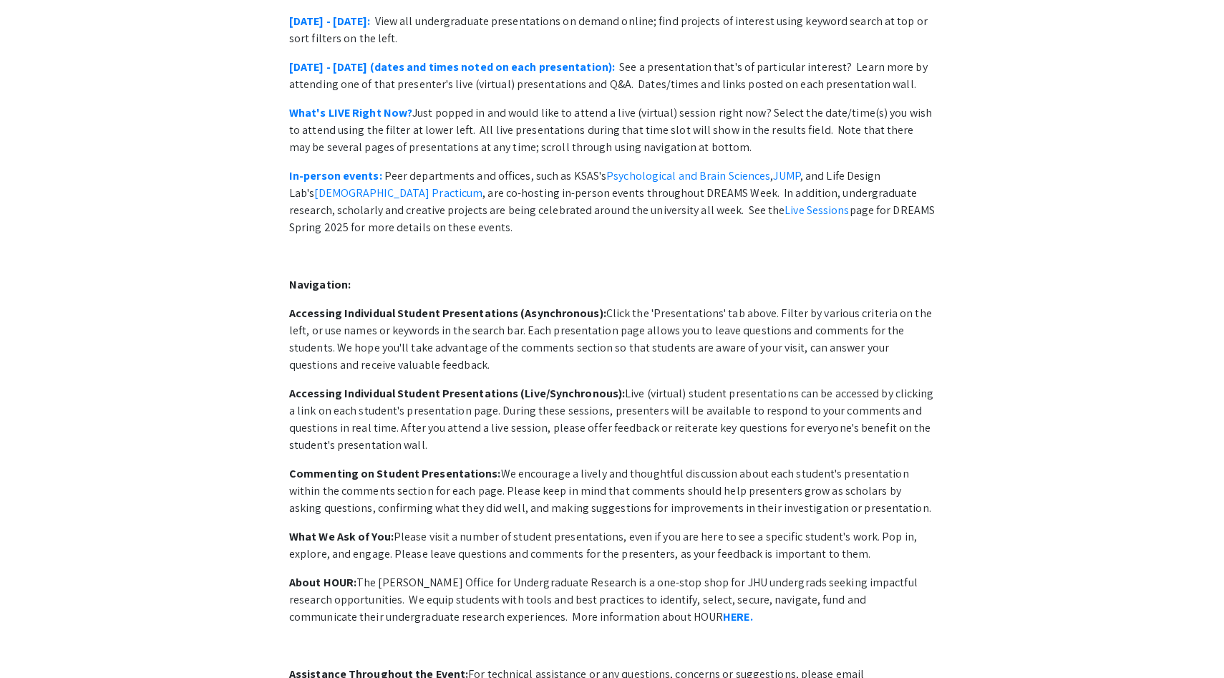
scroll to position [321, 0]
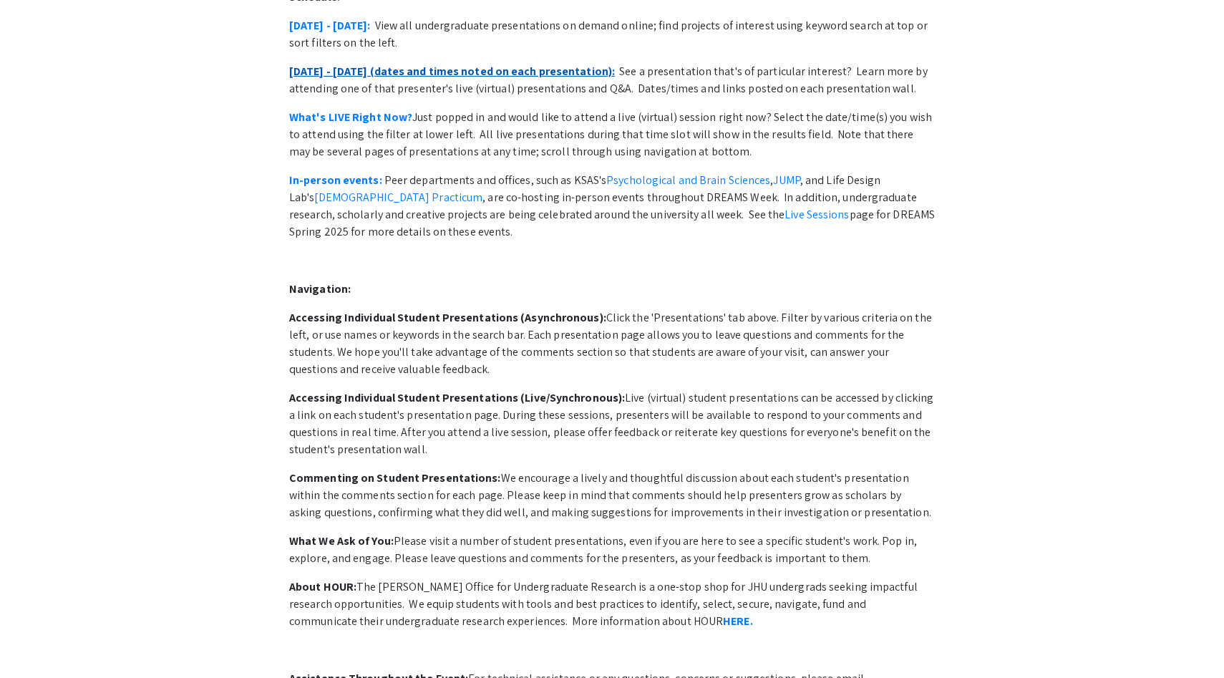
click at [564, 64] on link "April 28 - May 2 (dates and times noted on each presentation):" at bounding box center [452, 71] width 326 height 15
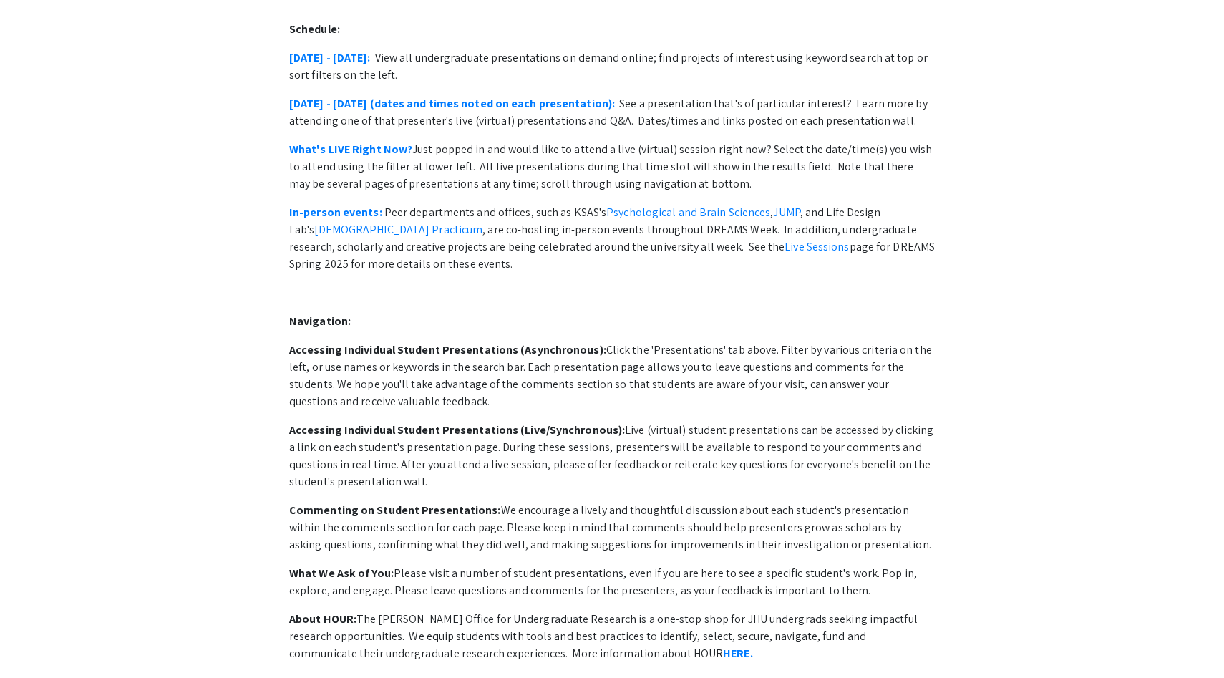
scroll to position [0, 0]
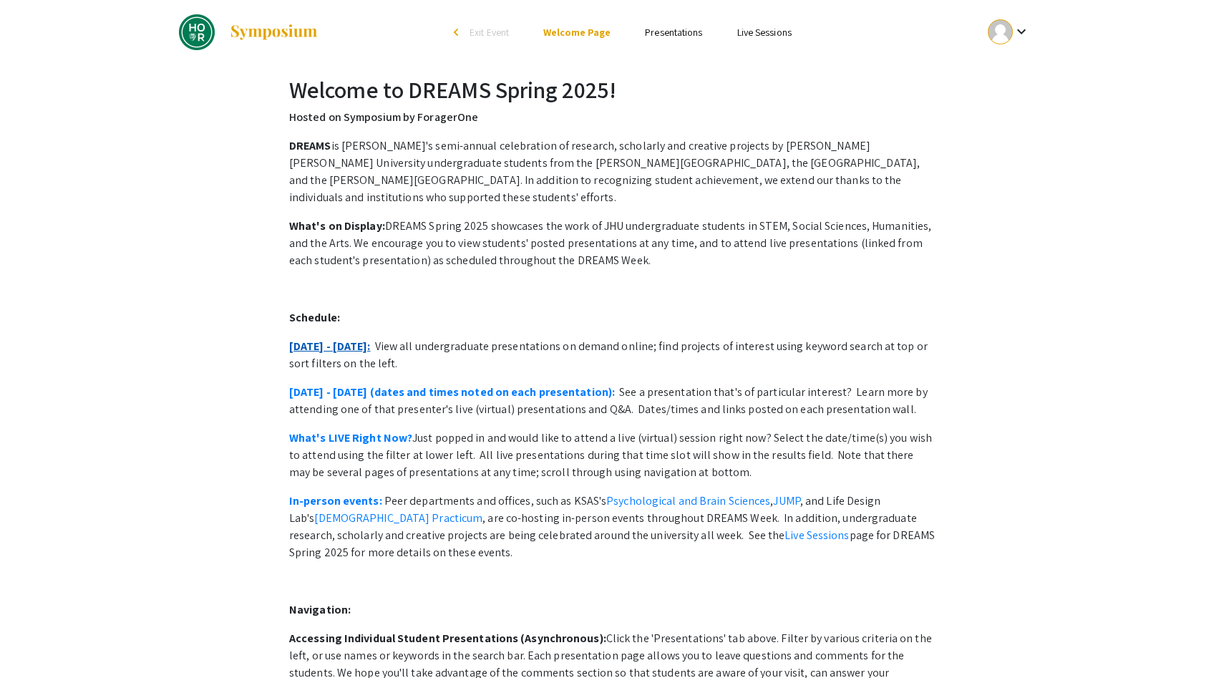
click at [337, 339] on link "April 28 - May 2:" at bounding box center [330, 346] width 82 height 15
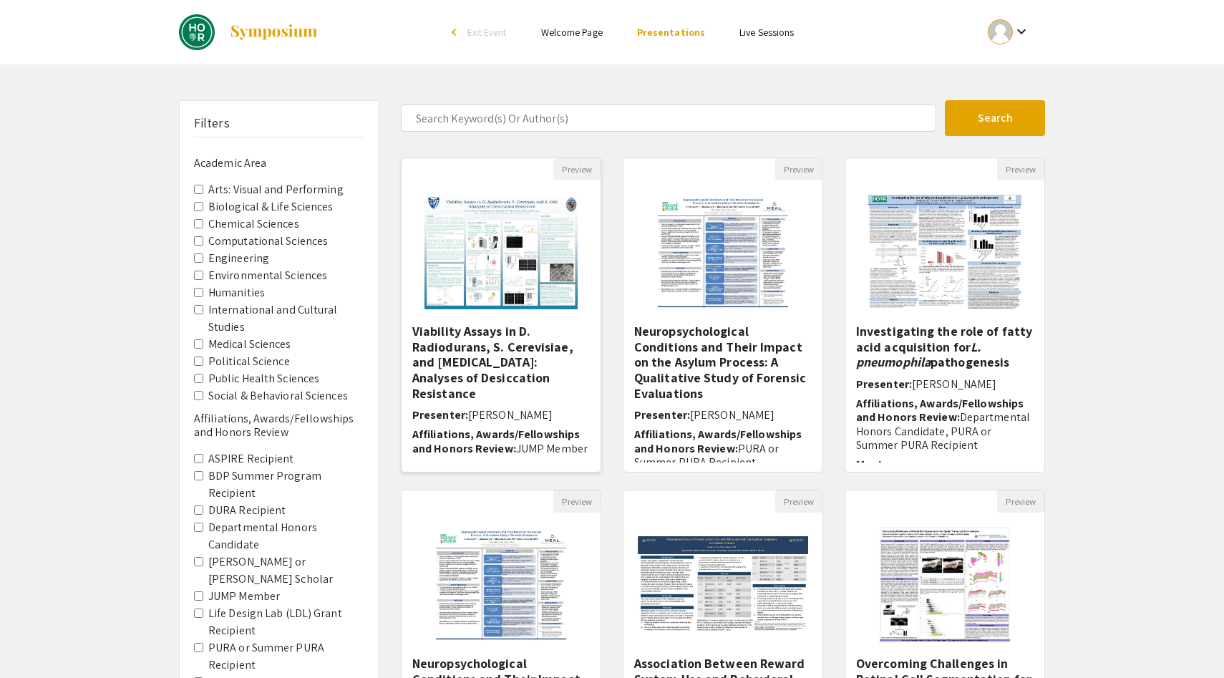
click at [528, 314] on img "Open Presentation <p>Viability Assays in D. Radiodurans, S. Cerevisiae, and E. …" at bounding box center [500, 251] width 181 height 143
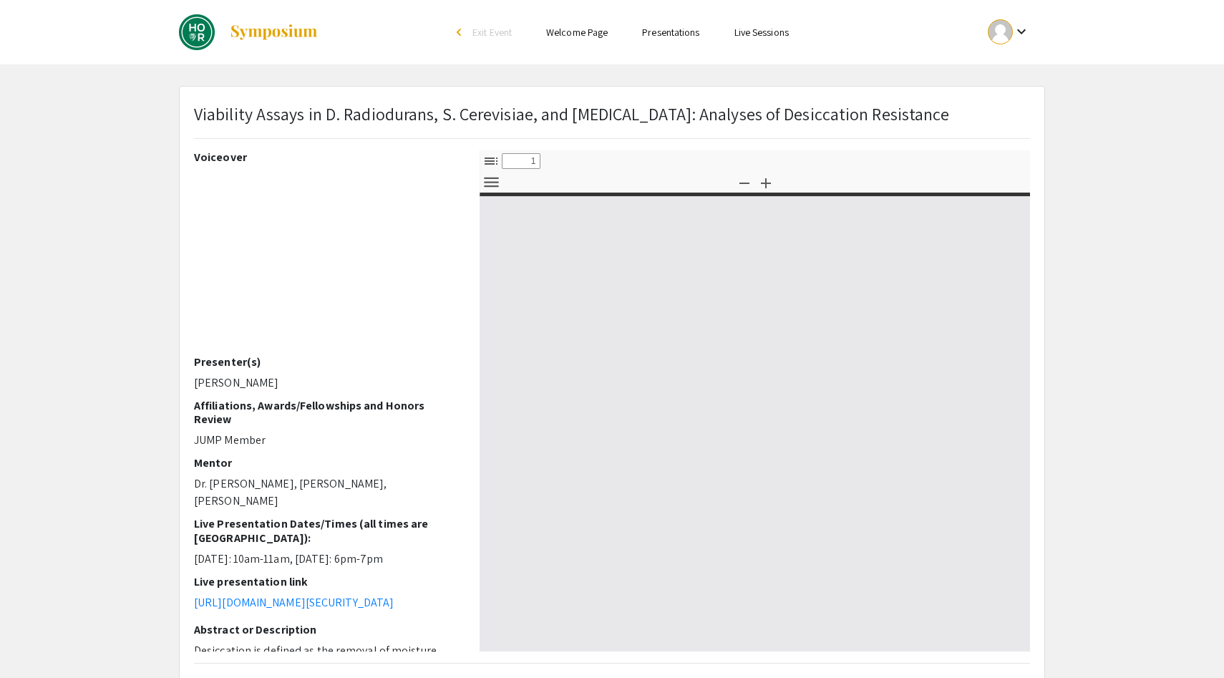
select select "custom"
type input "0"
select select "custom"
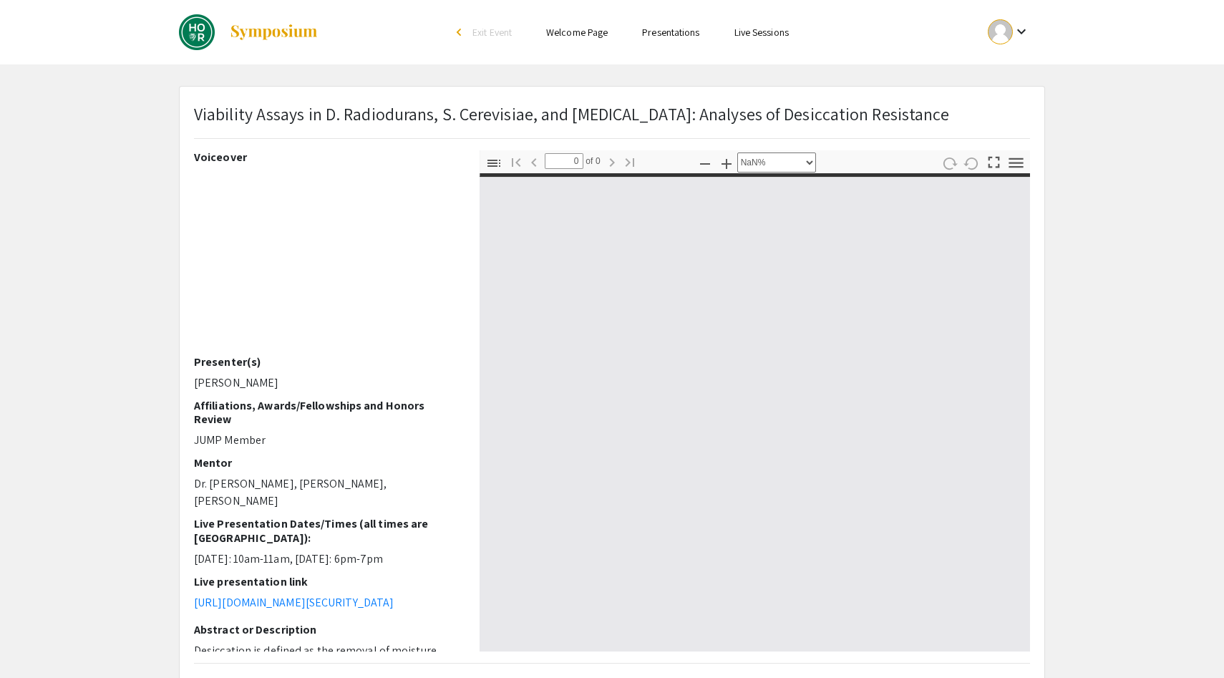
type input "1"
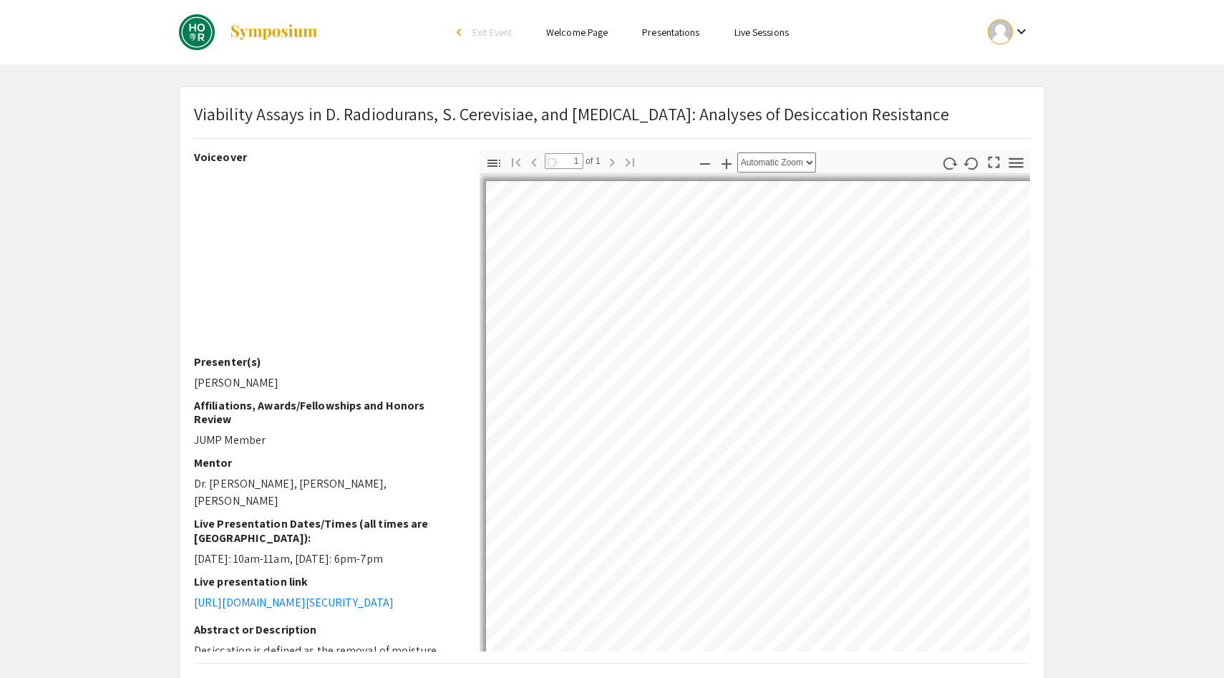
select select "auto"
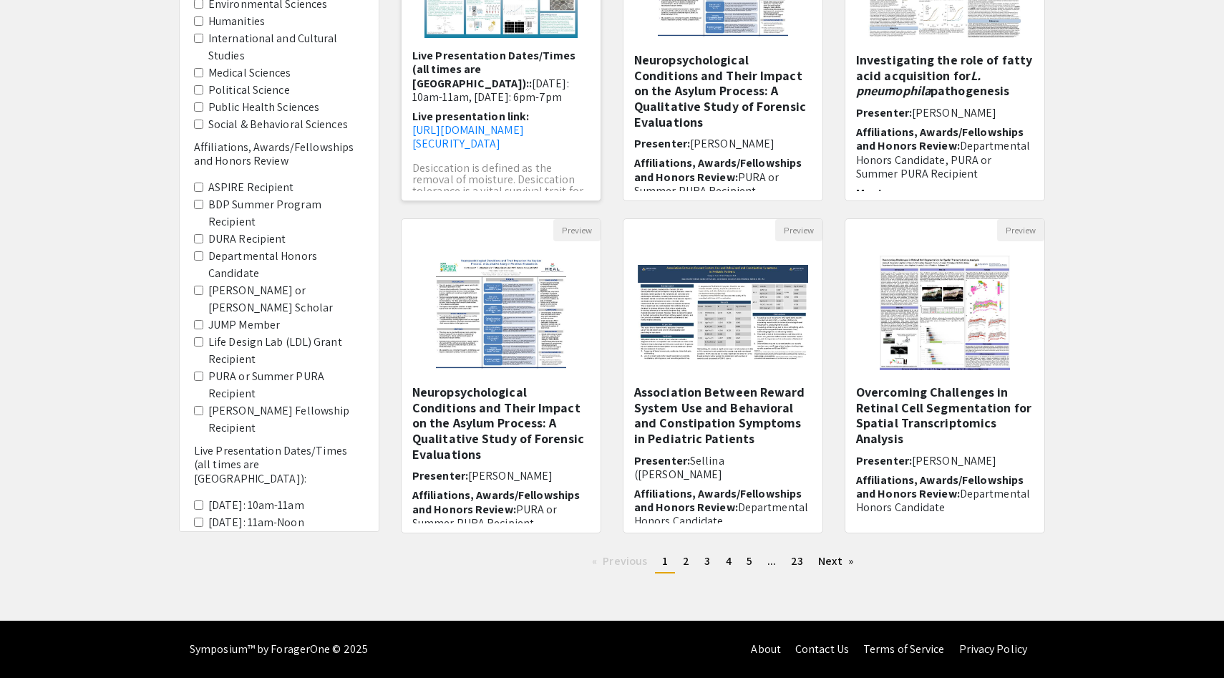
scroll to position [19, 0]
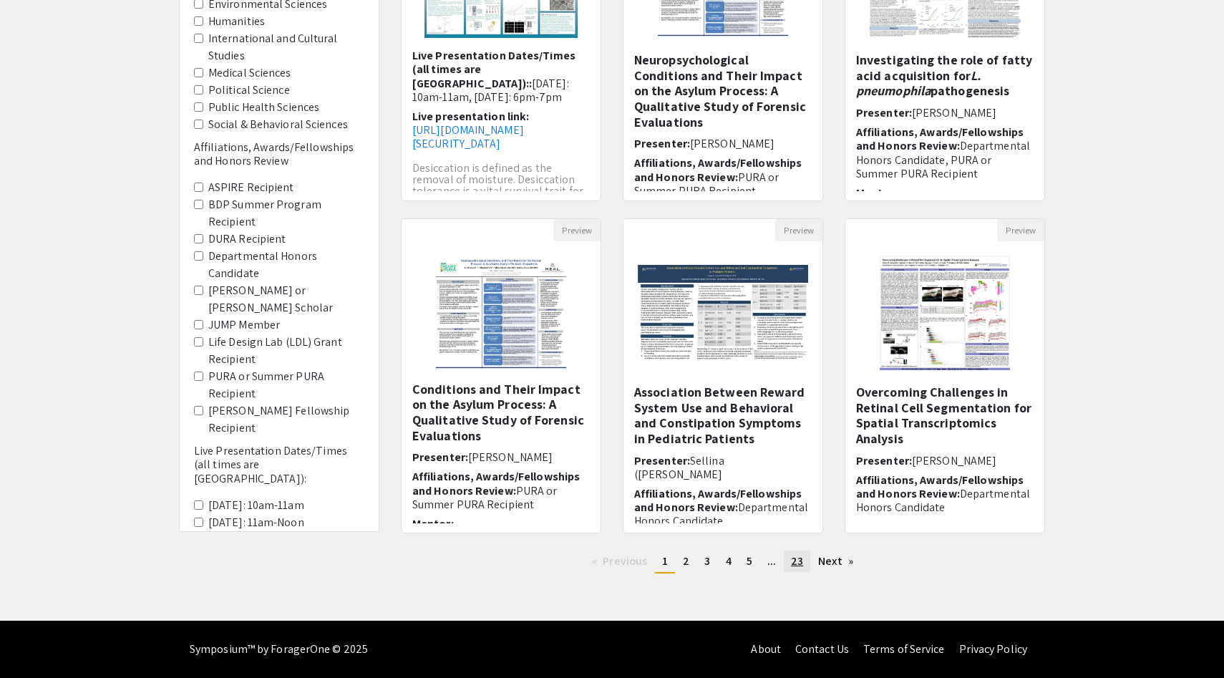
click at [790, 559] on link "page 23" at bounding box center [797, 561] width 26 height 21
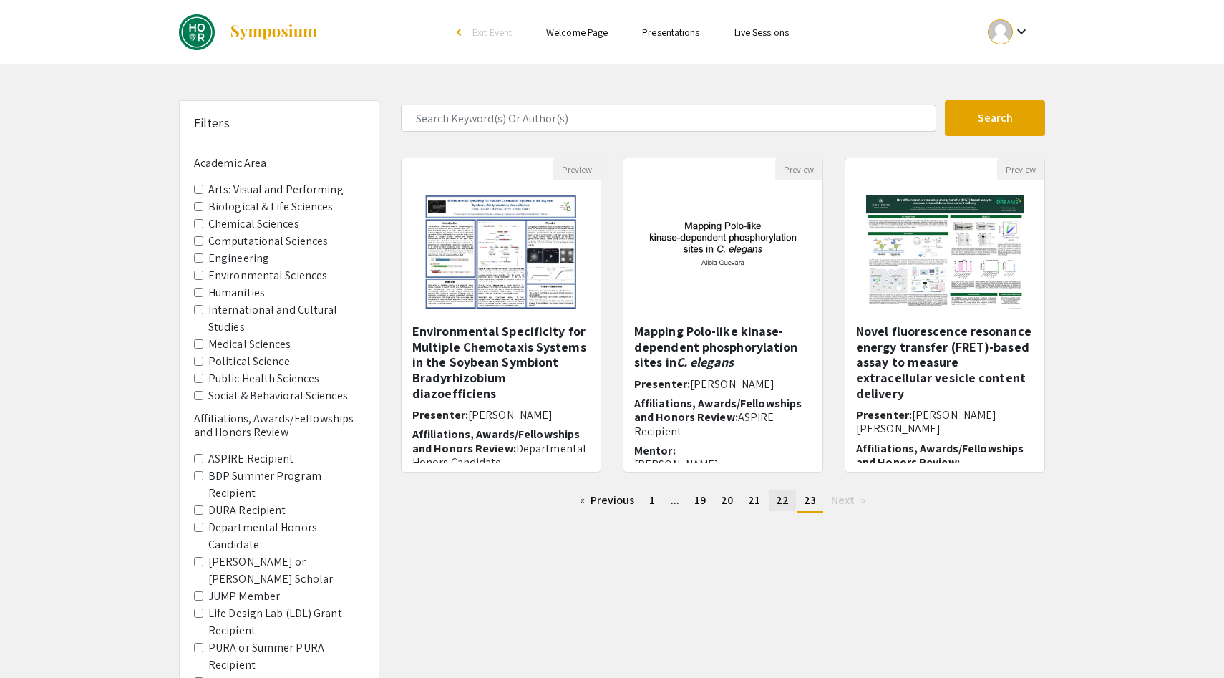
click at [770, 500] on link "page 22" at bounding box center [782, 500] width 27 height 21
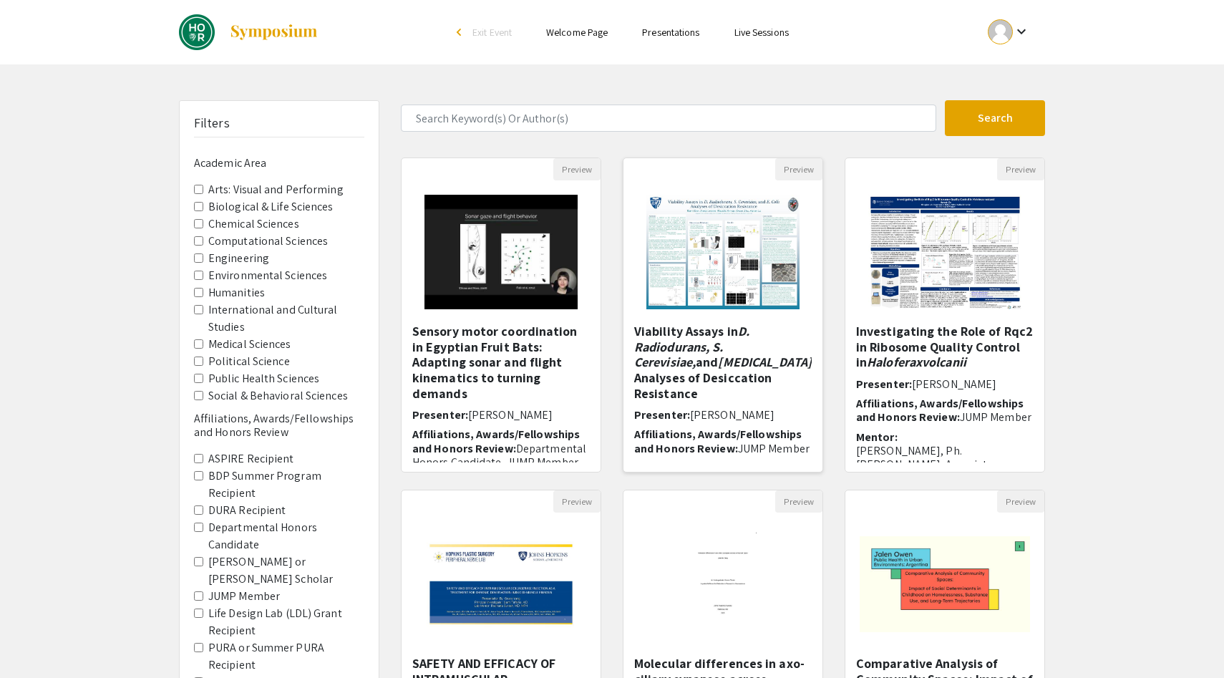
click at [702, 362] on h5 "Viability Assays in D. Radiodurans, S. Cerevisiae, and [MEDICAL_DATA]: ​Analyse…" at bounding box center [723, 362] width 178 height 77
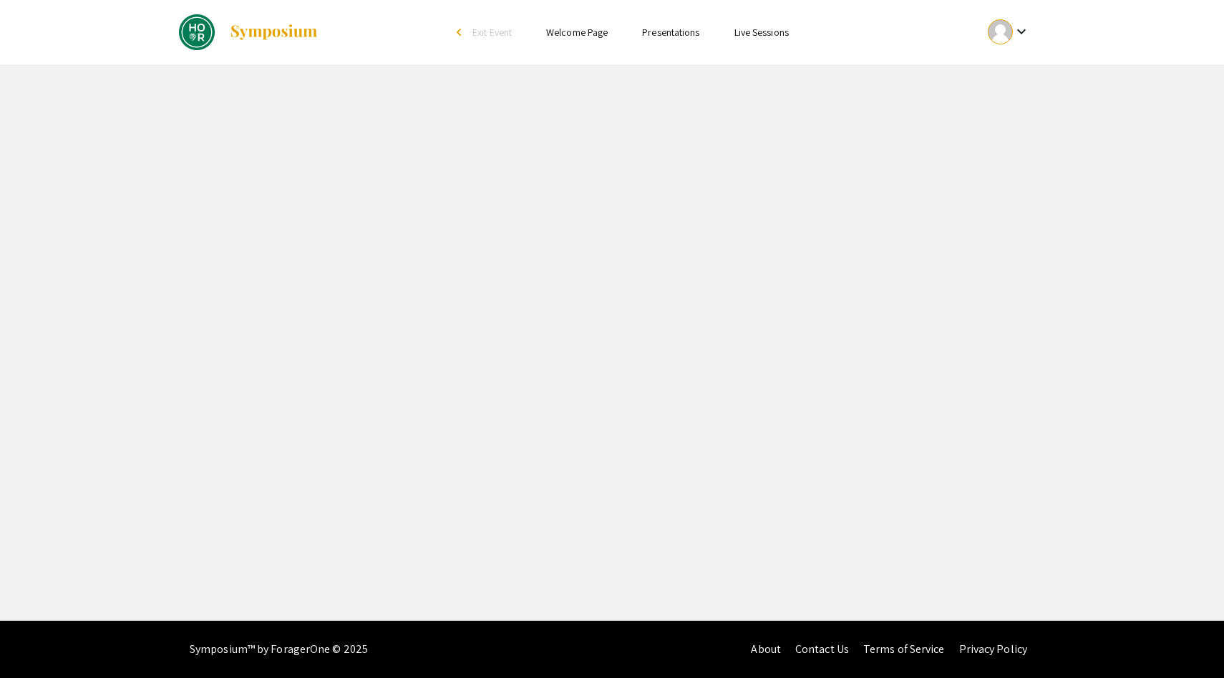
select select "custom"
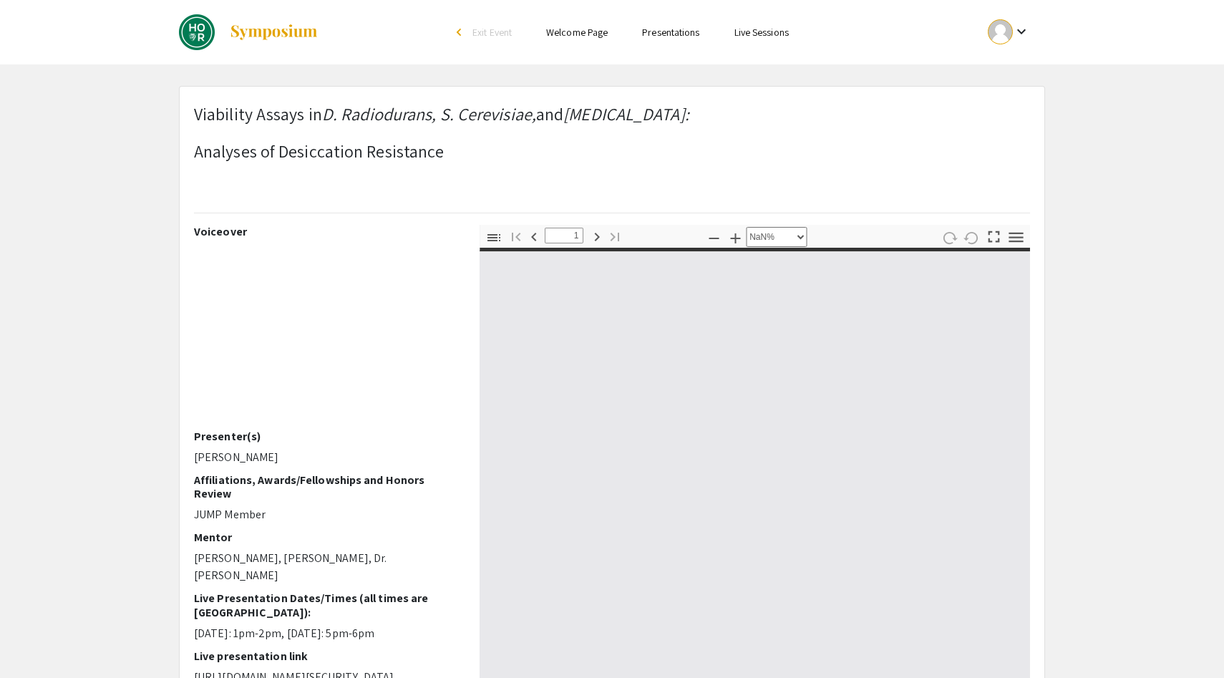
type input "0"
select select "custom"
type input "1"
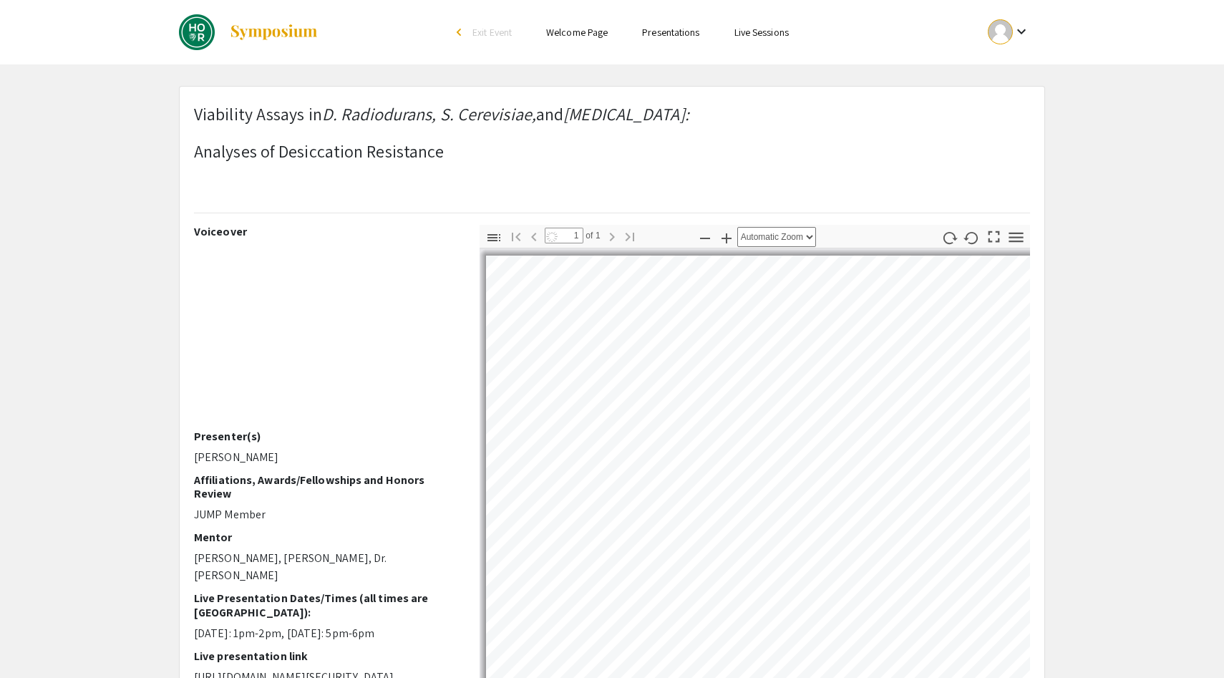
select select "auto"
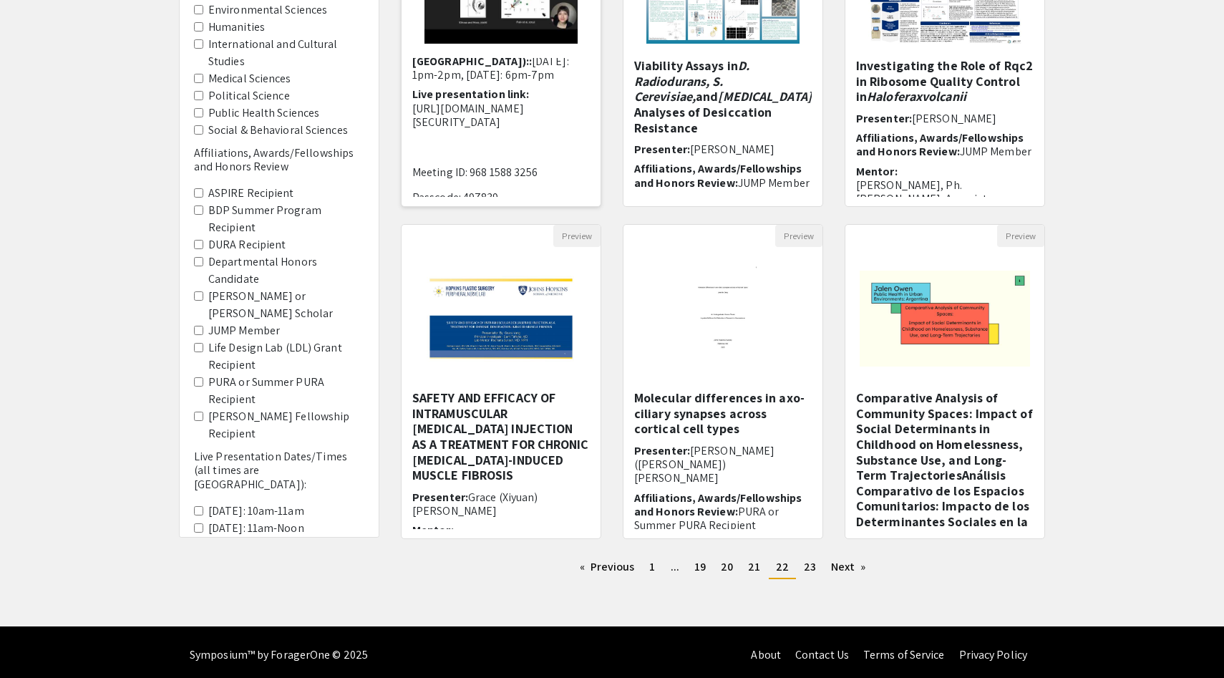
scroll to position [271, 0]
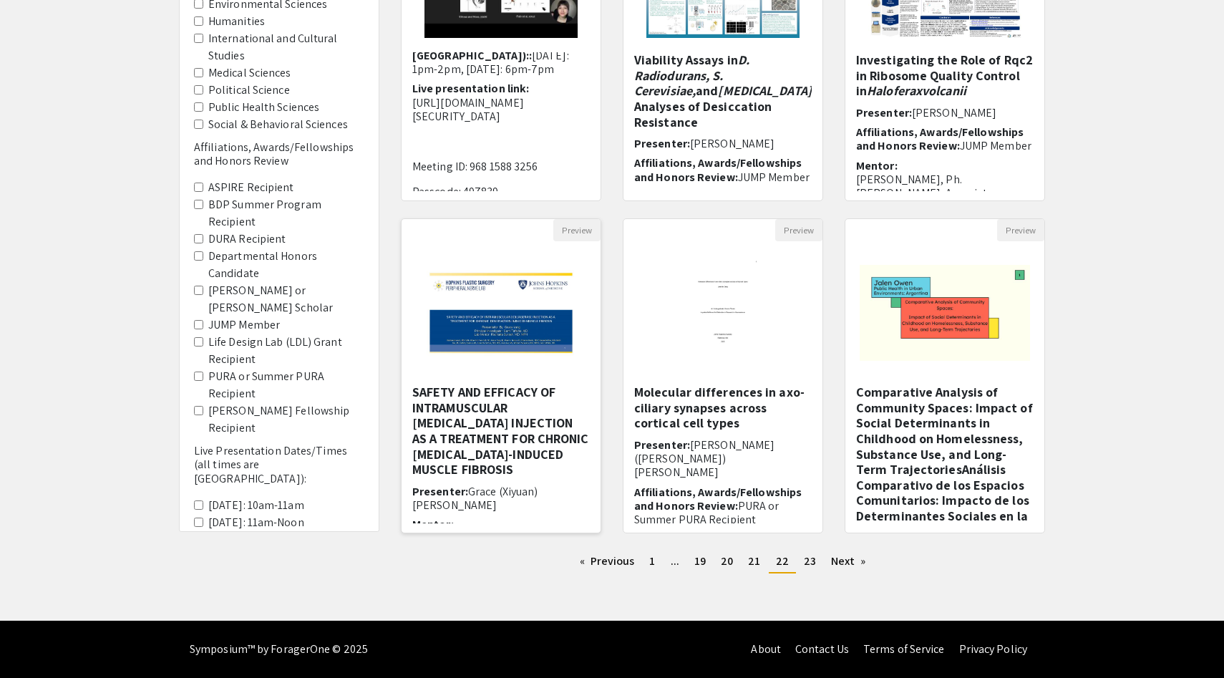
click at [533, 457] on h5 "SAFETY AND EFFICACY OF INTRAMUSCULAR [MEDICAL_DATA] INJECTION AS A TREATMENT FO…" at bounding box center [501, 430] width 178 height 93
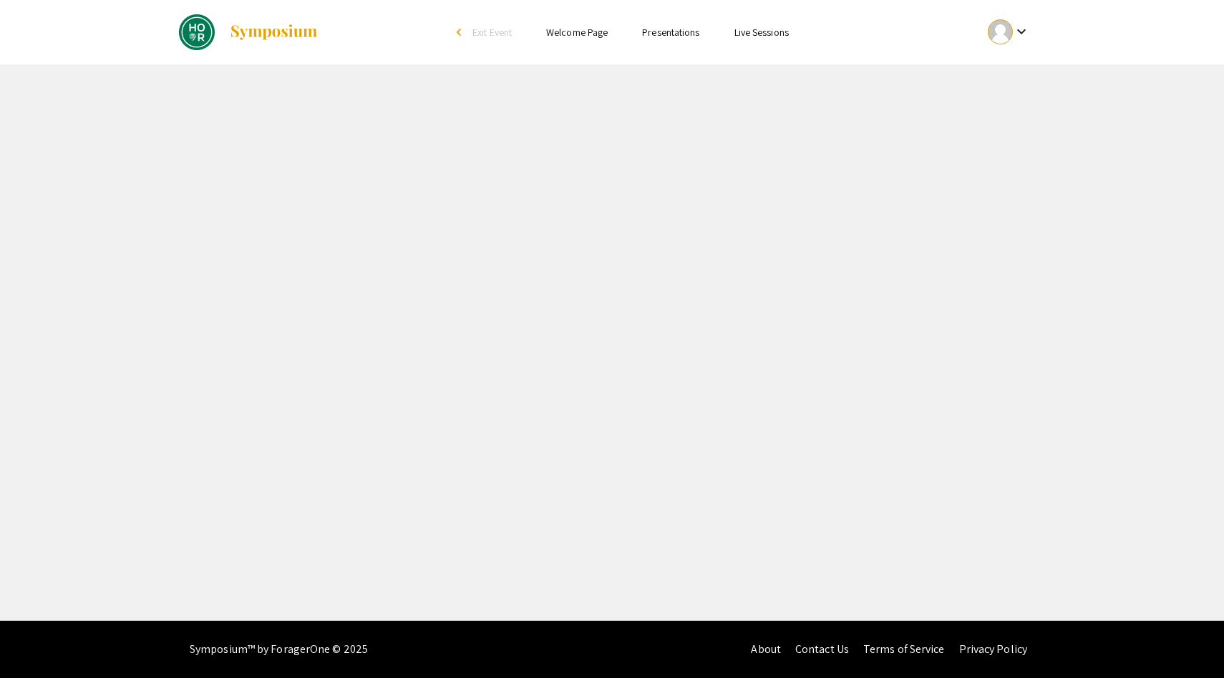
select select "custom"
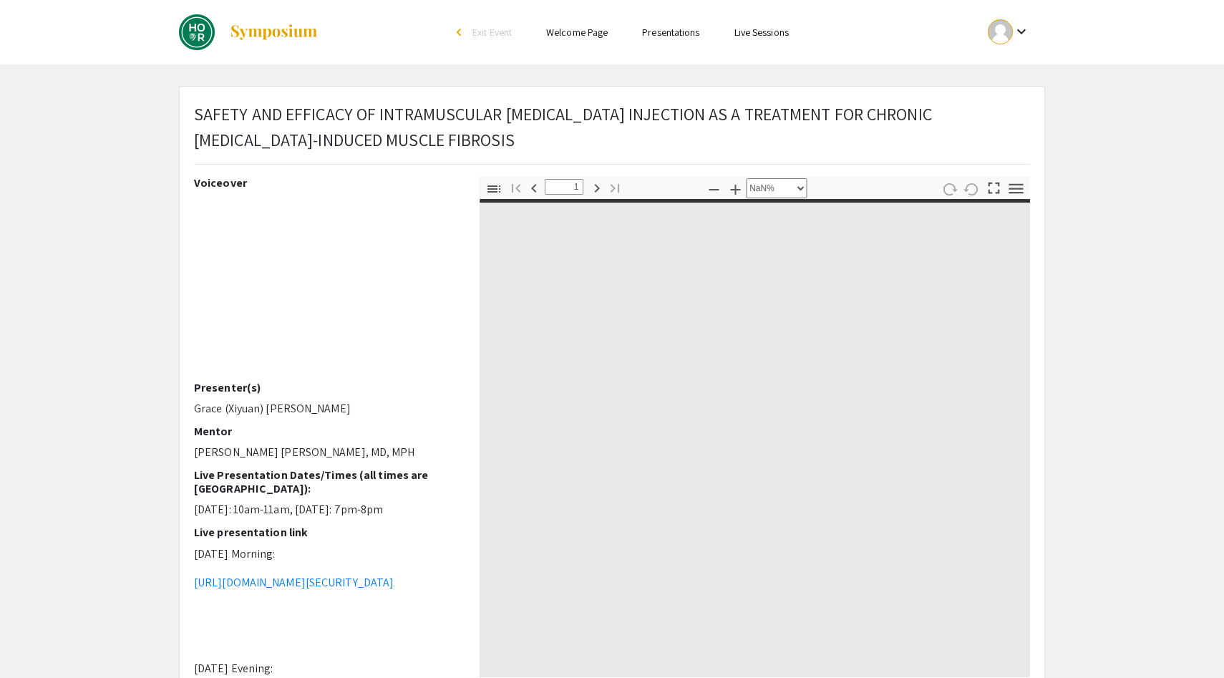
type input "0"
select select "auto"
type input "1"
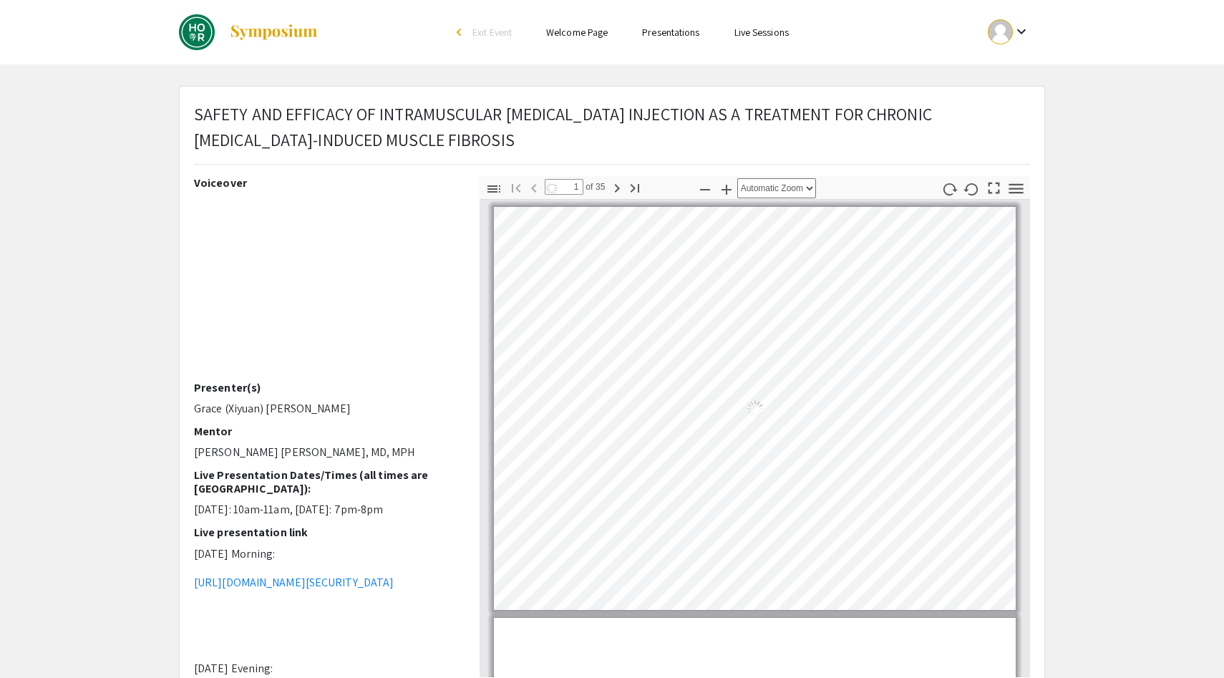
select select "auto"
drag, startPoint x: 270, startPoint y: 453, endPoint x: 170, endPoint y: 448, distance: 100.3
copy p "[PERSON_NAME] [PERSON_NAME]"
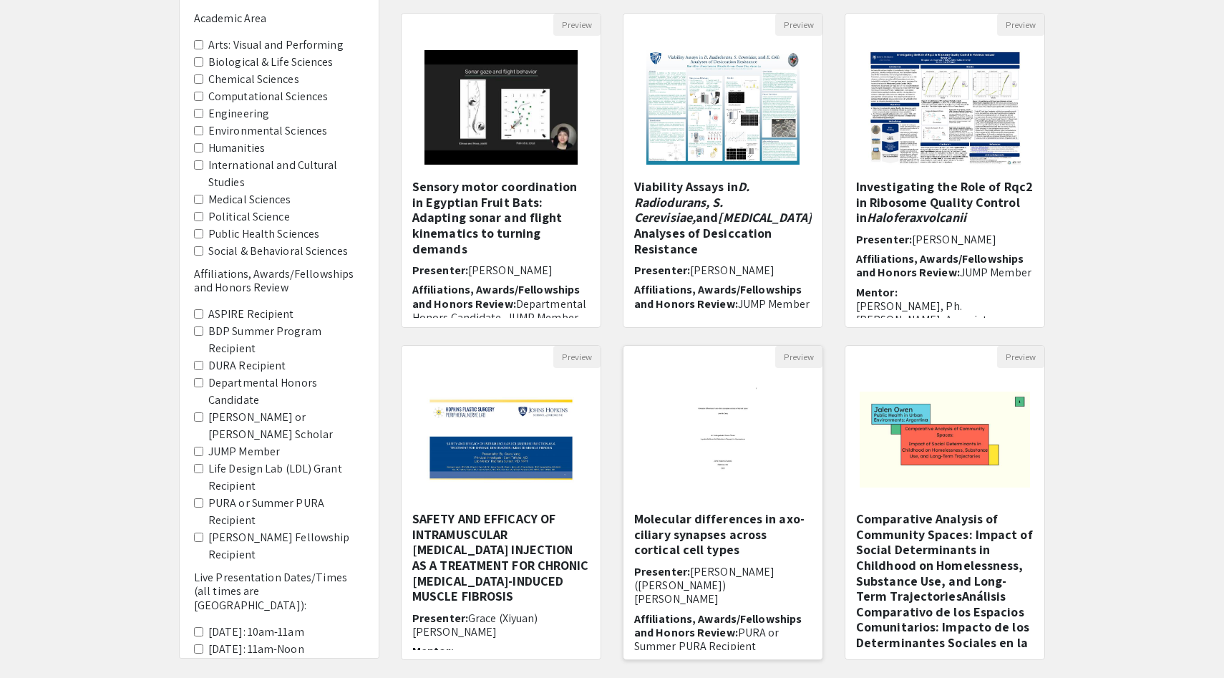
scroll to position [271, 0]
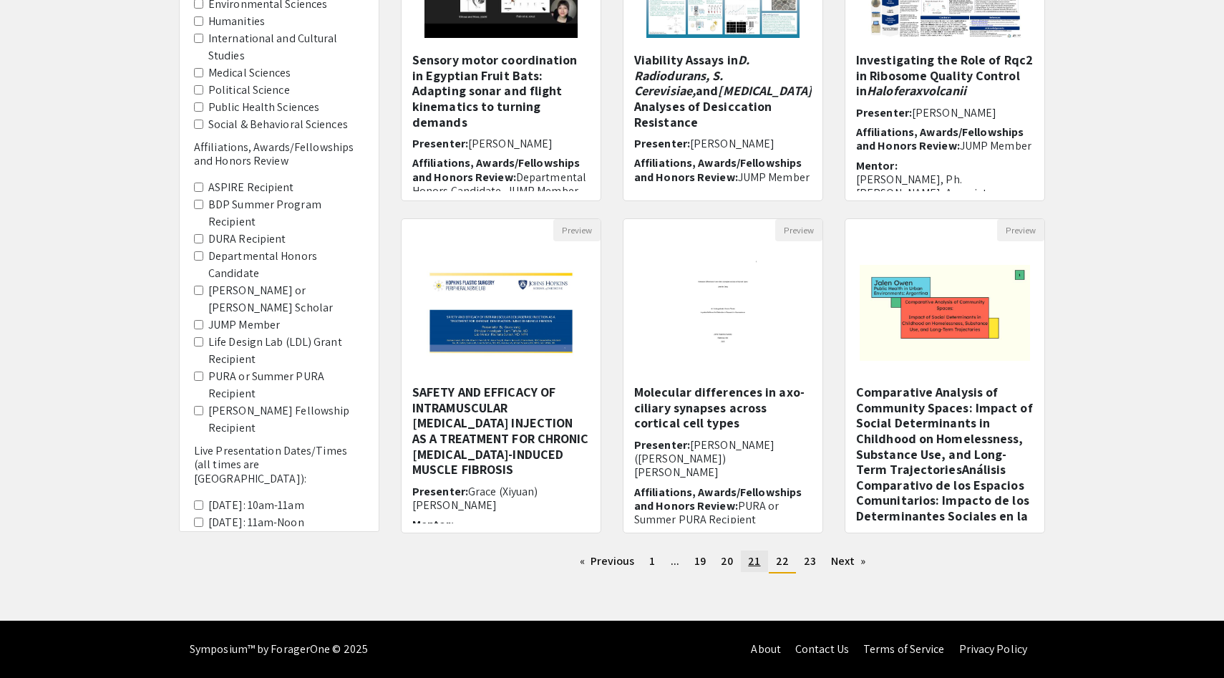
click at [755, 569] on link "page 21" at bounding box center [754, 561] width 26 height 21
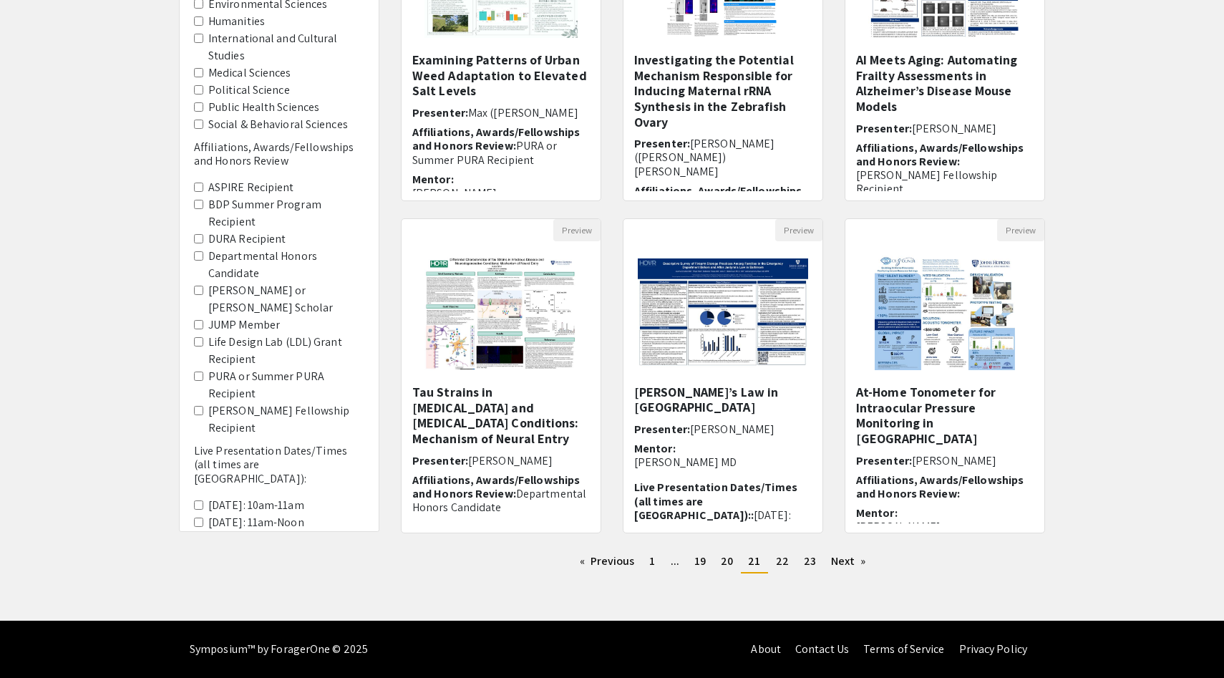
scroll to position [67, 0]
click at [730, 566] on span "20" at bounding box center [727, 560] width 12 height 15
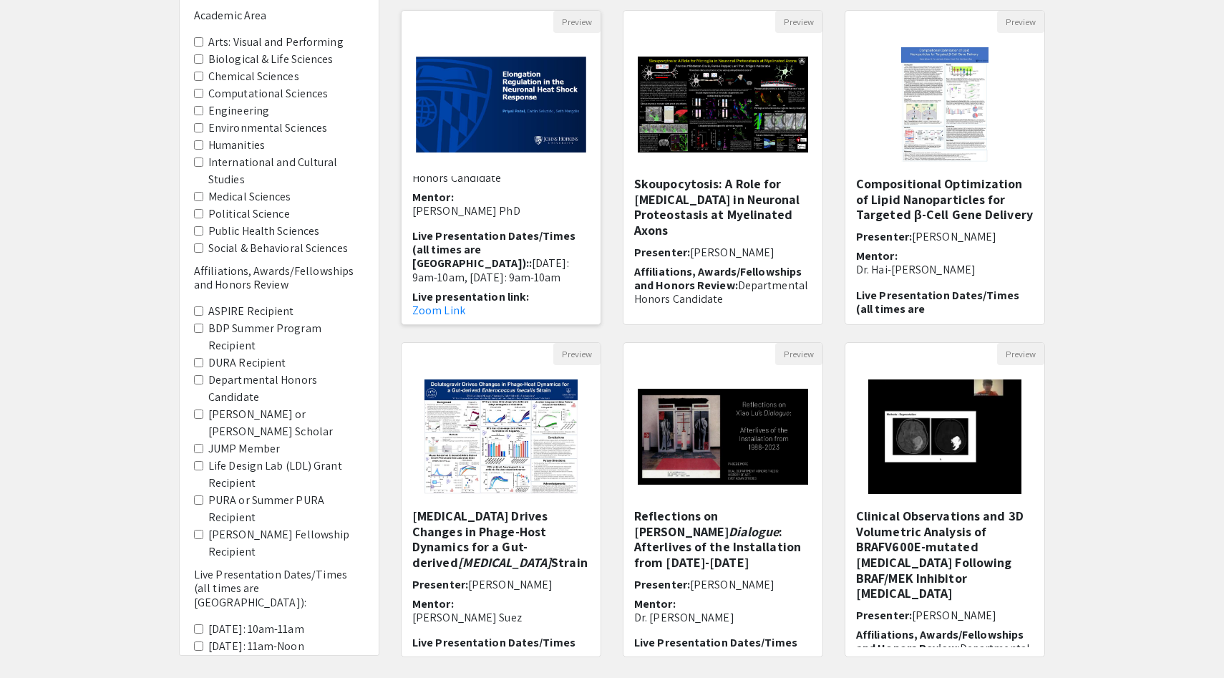
scroll to position [271, 0]
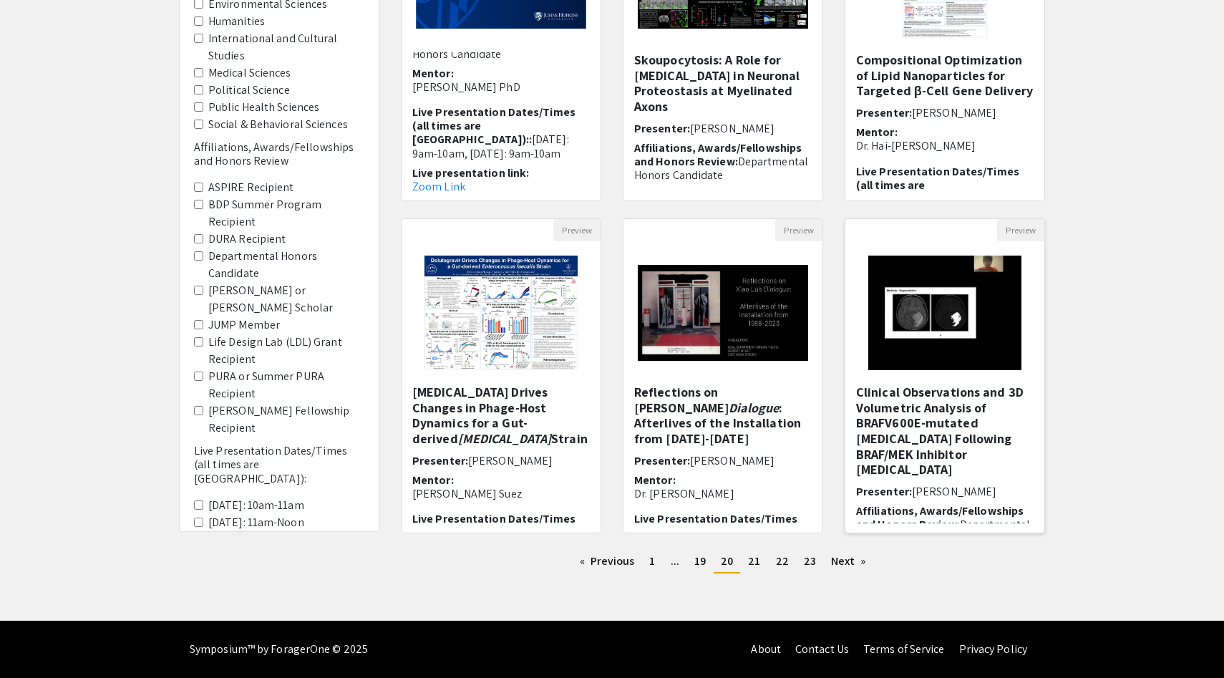
click at [919, 420] on h5 "Clinical Observations and 3D Volumetric Analysis of BRAFV600E-mutated [MEDICAL_…" at bounding box center [945, 430] width 178 height 93
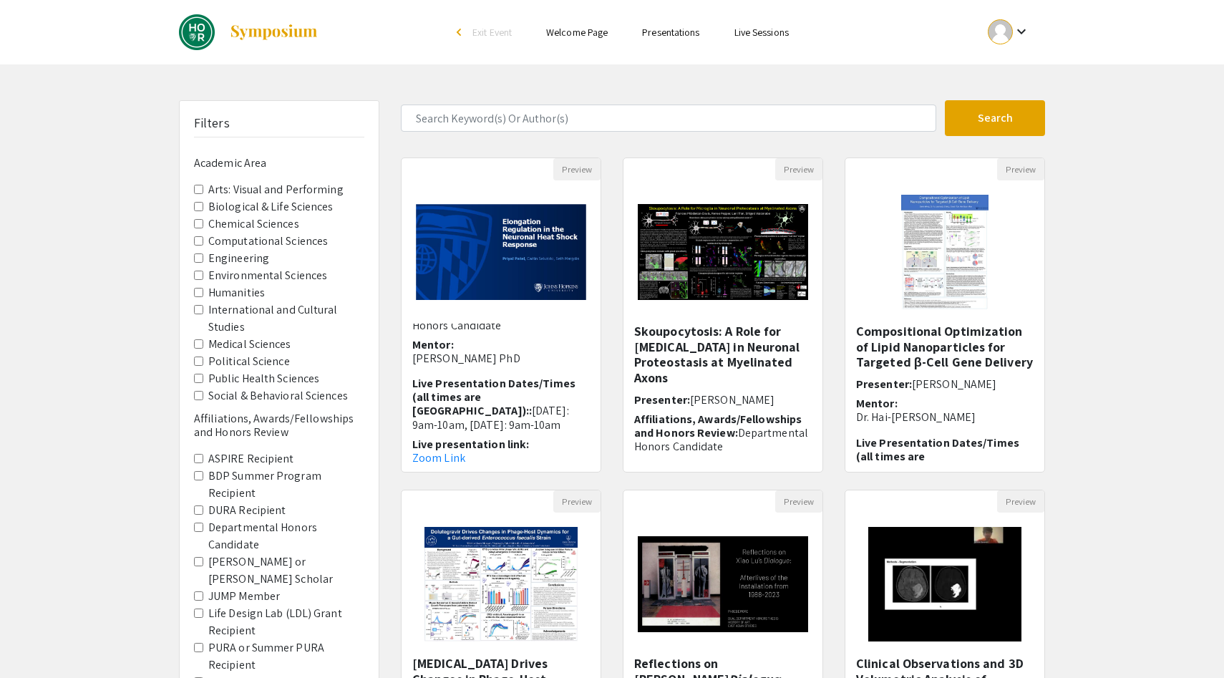
scroll to position [271, 0]
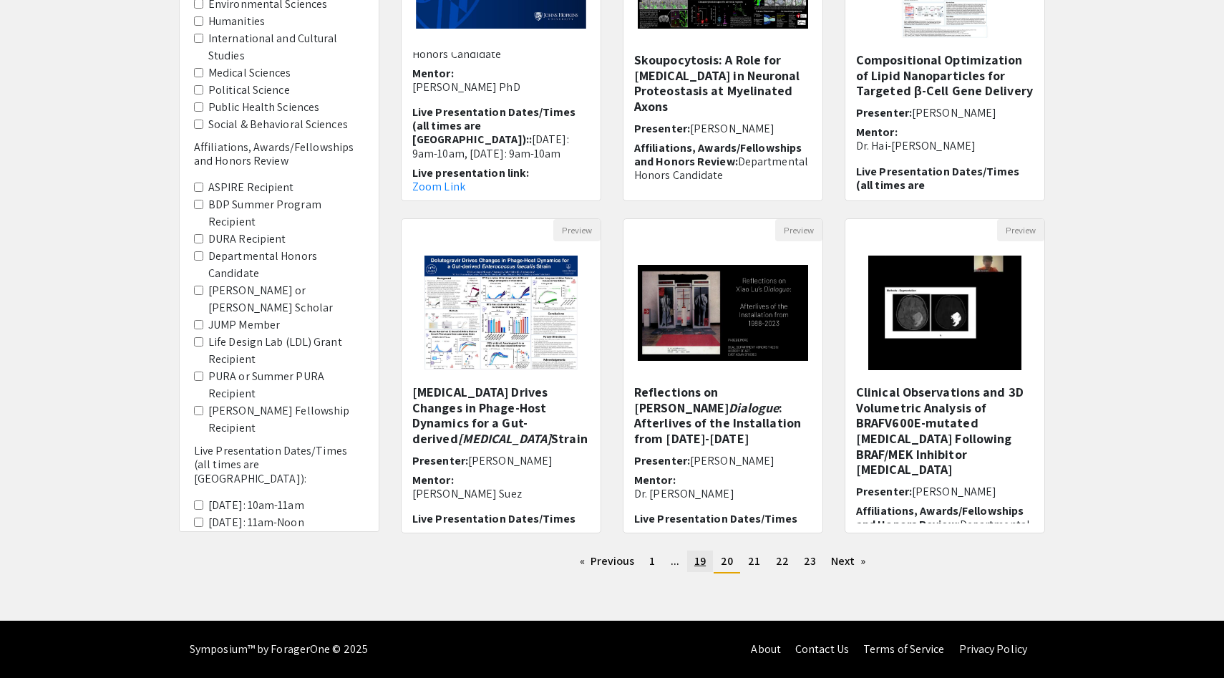
click at [693, 558] on link "page 19" at bounding box center [700, 561] width 26 height 21
